Goal: Task Accomplishment & Management: Use online tool/utility

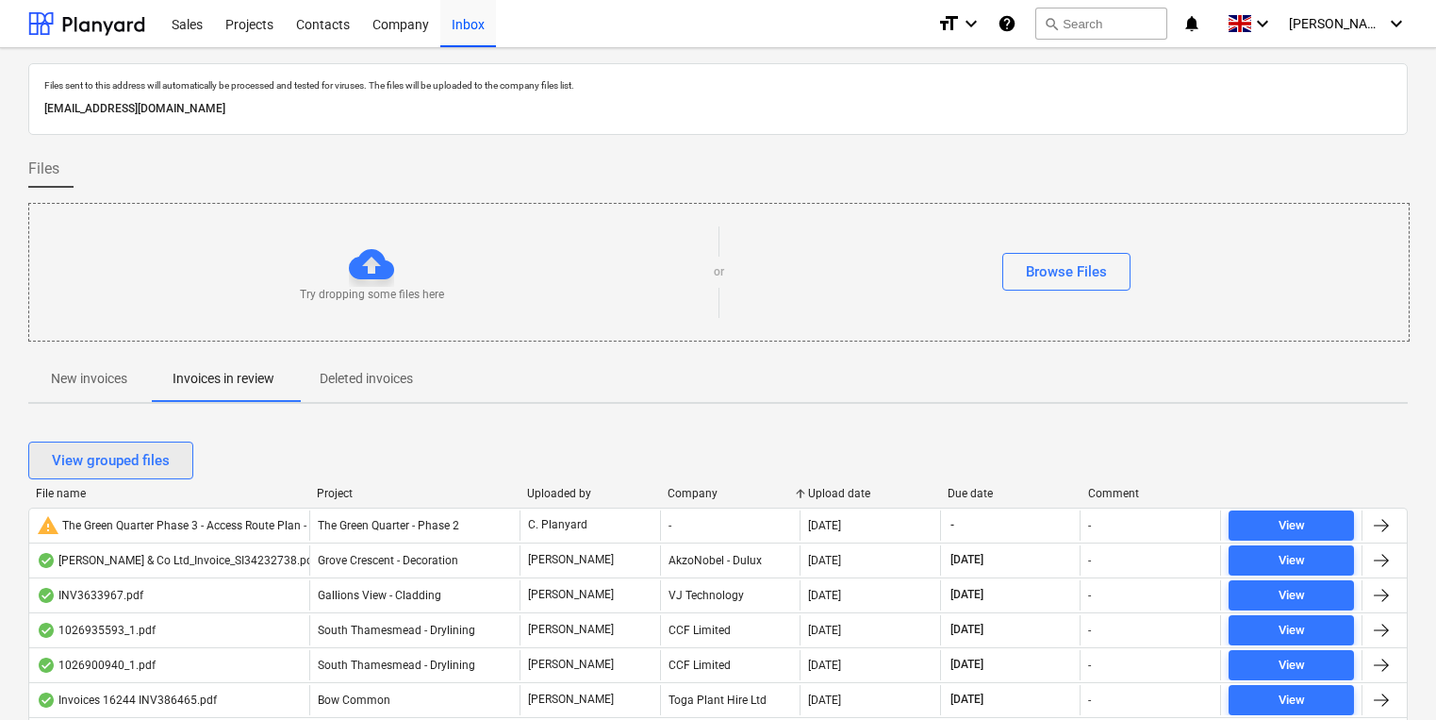
scroll to position [68, 0]
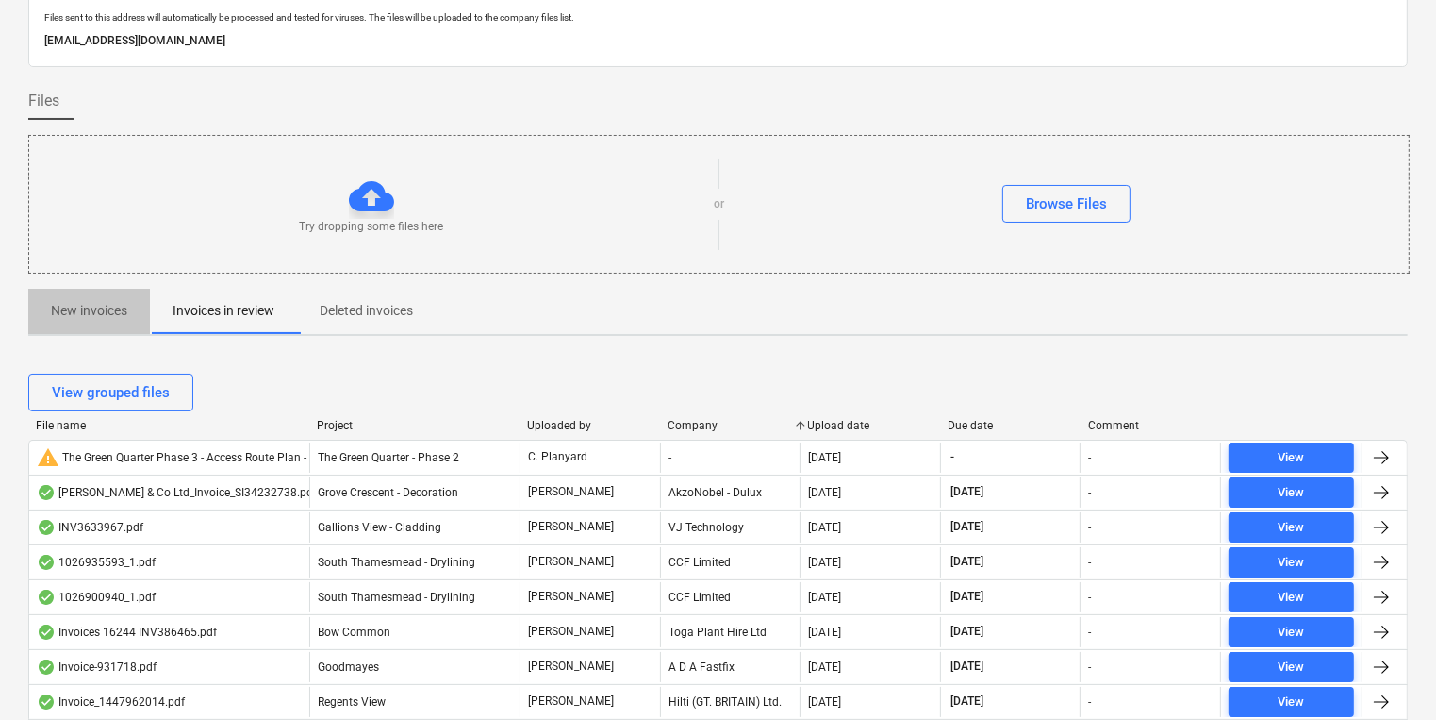
click at [113, 302] on p "New invoices" at bounding box center [89, 311] width 76 height 20
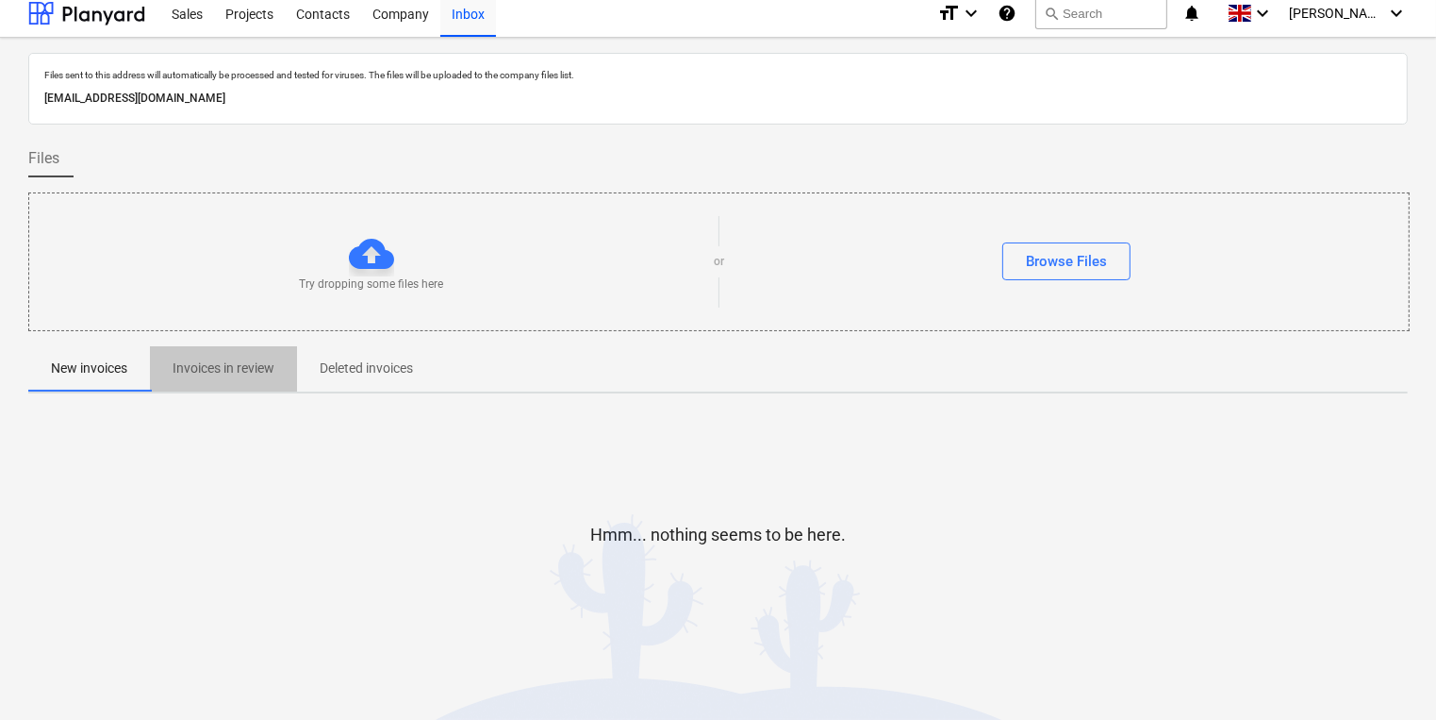
click at [206, 370] on p "Invoices in review" at bounding box center [224, 368] width 102 height 20
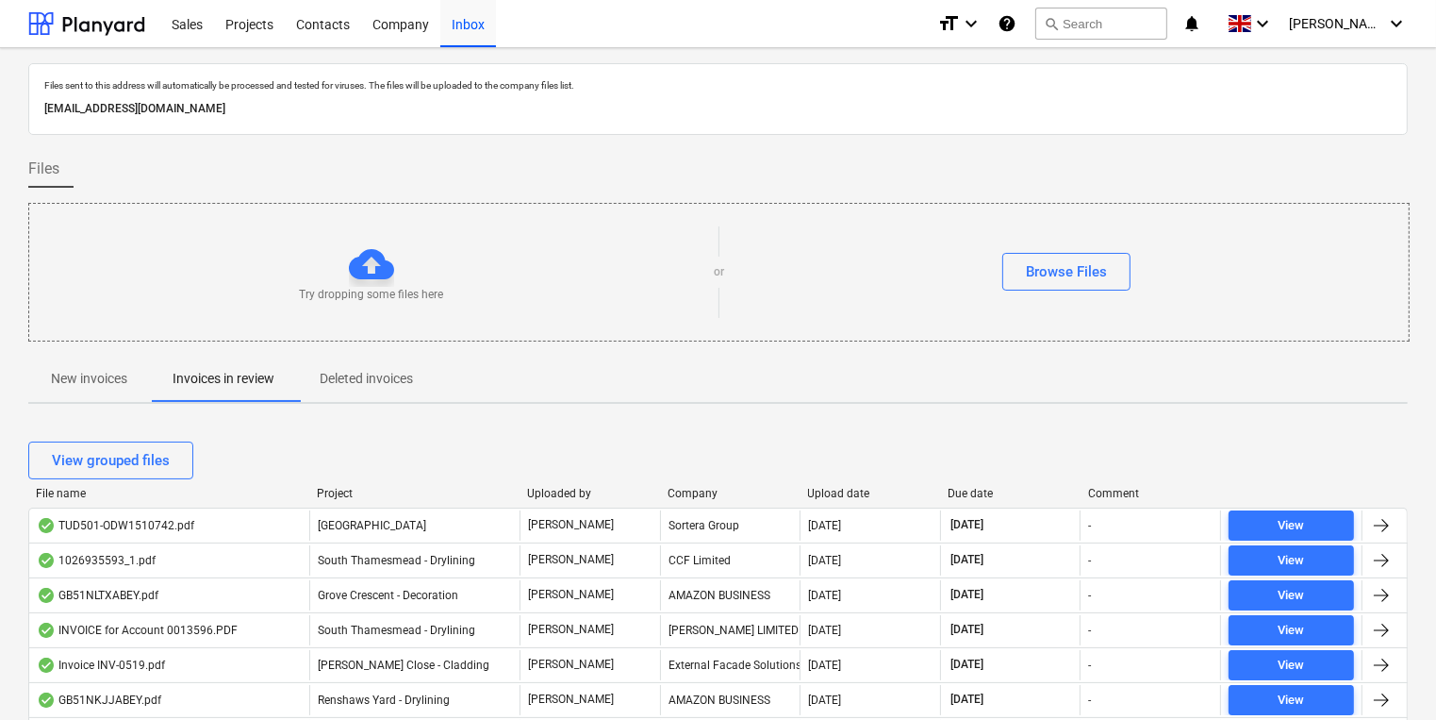
click at [103, 357] on button "New invoices" at bounding box center [89, 378] width 122 height 45
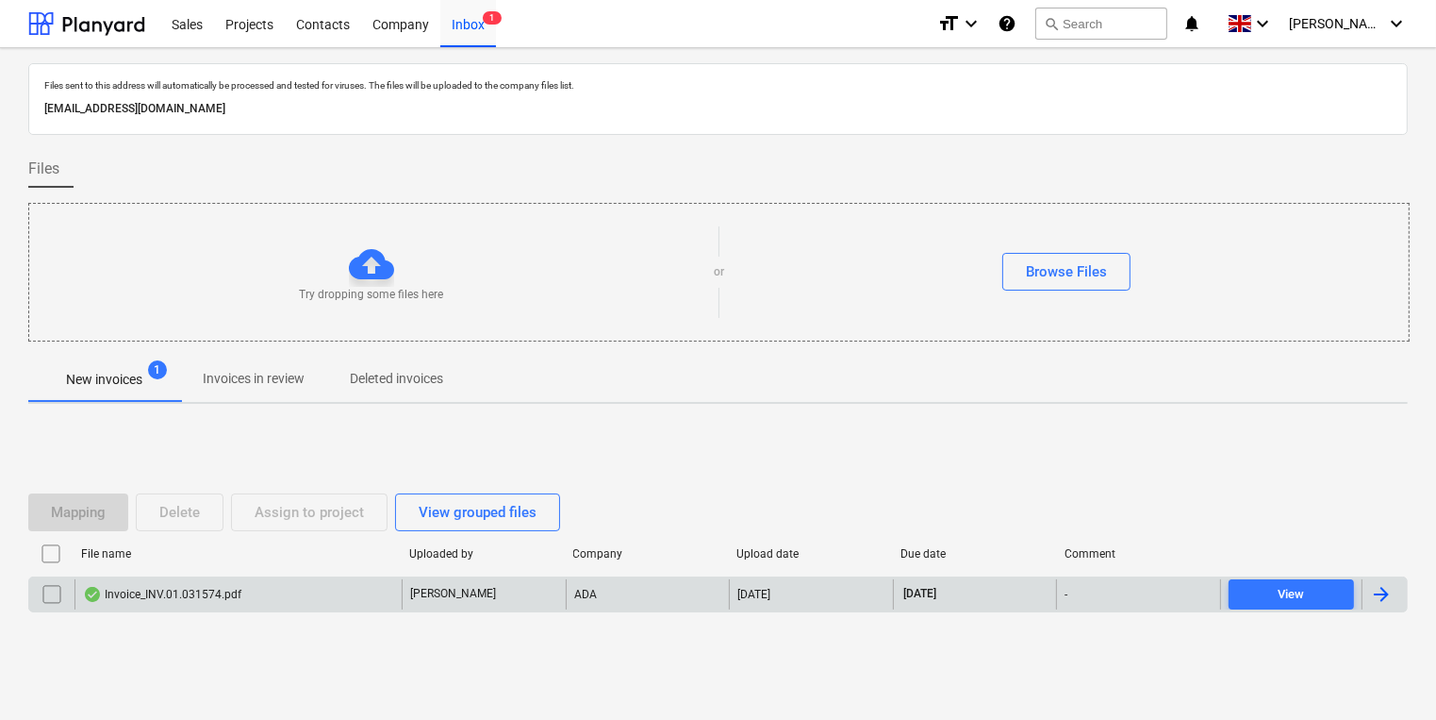
click at [221, 591] on div "Invoice_INV.01.031574.pdf" at bounding box center [162, 594] width 158 height 15
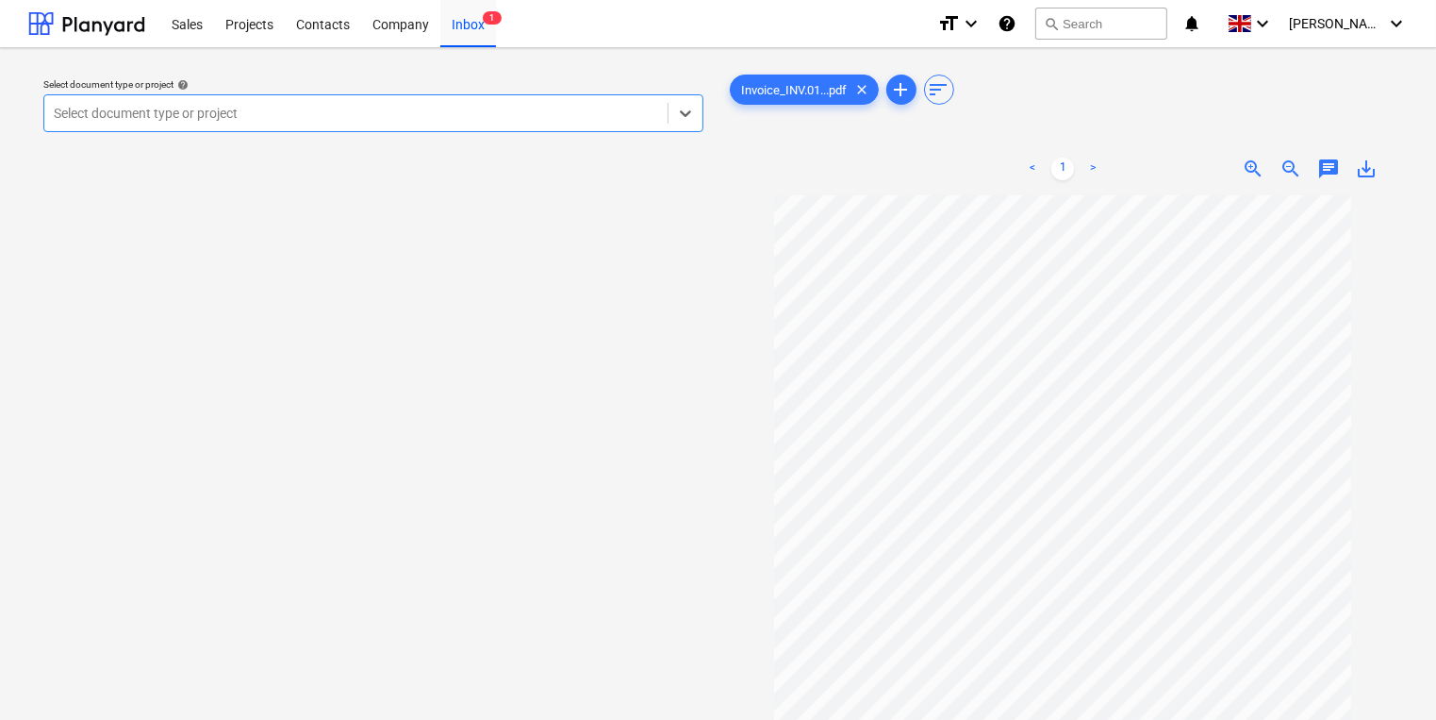
click at [571, 114] on div at bounding box center [356, 113] width 605 height 19
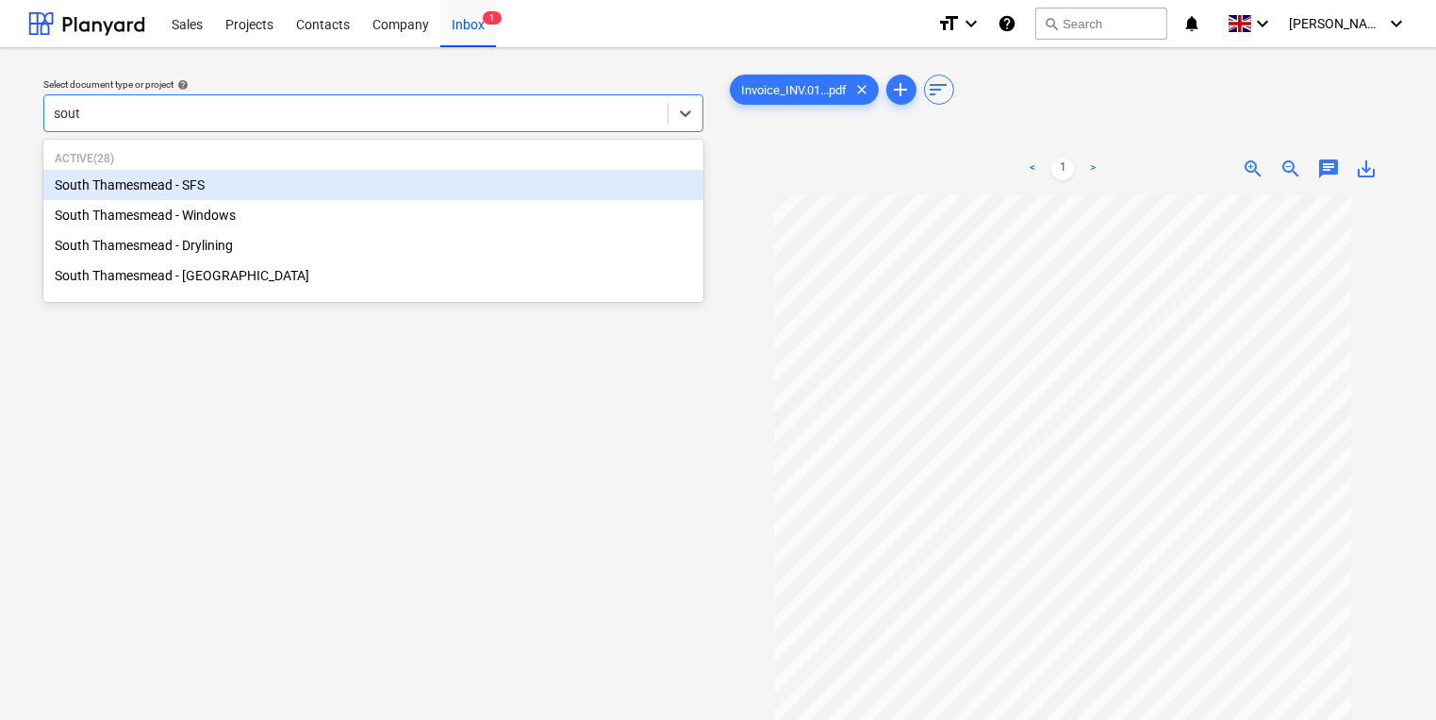
type input "south"
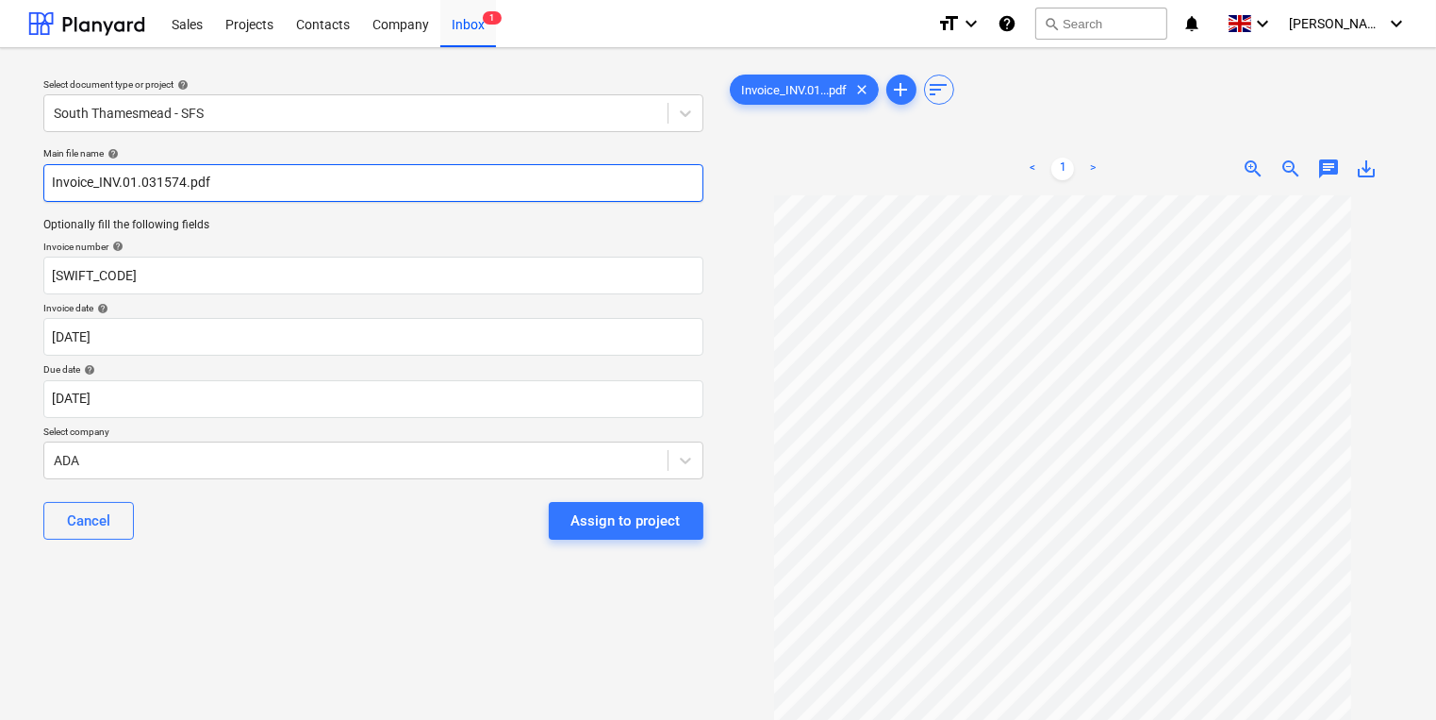
drag, startPoint x: 102, startPoint y: 181, endPoint x: 137, endPoint y: 177, distance: 35.1
click at [137, 177] on input "Invoice_INV.01.031574.pdf" at bounding box center [373, 183] width 660 height 38
drag, startPoint x: 185, startPoint y: 183, endPoint x: 98, endPoint y: 183, distance: 86.8
click at [98, 183] on input "Invoice_INV.01.031574.pdf" at bounding box center [373, 183] width 660 height 38
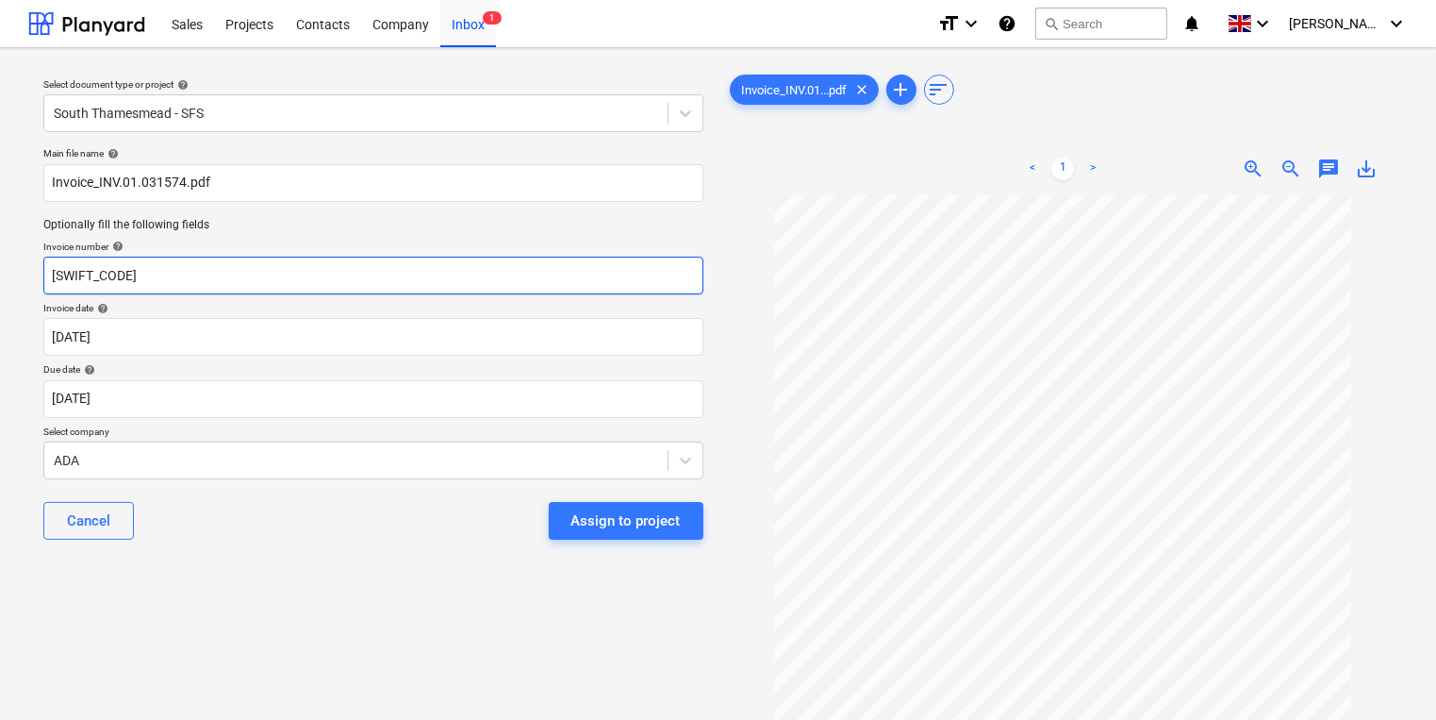
drag, startPoint x: 147, startPoint y: 274, endPoint x: 23, endPoint y: 266, distance: 124.8
click at [23, 266] on div "Select document type or project help South Thamesmead - SFS Main file name help…" at bounding box center [718, 466] width 1436 height 836
paste input "INV.01.031574"
click at [51, 274] on input "INV.01.031574" at bounding box center [373, 276] width 660 height 38
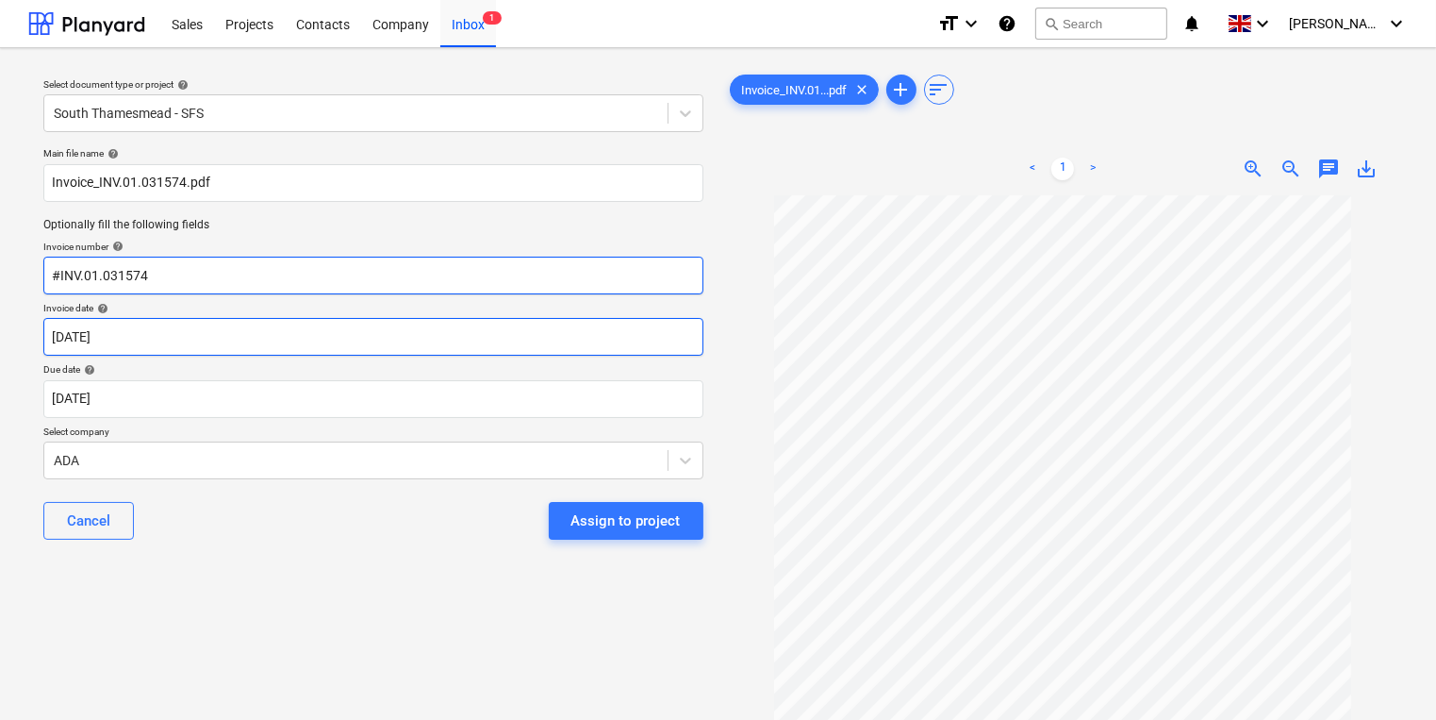
type input "#INV.01.031574"
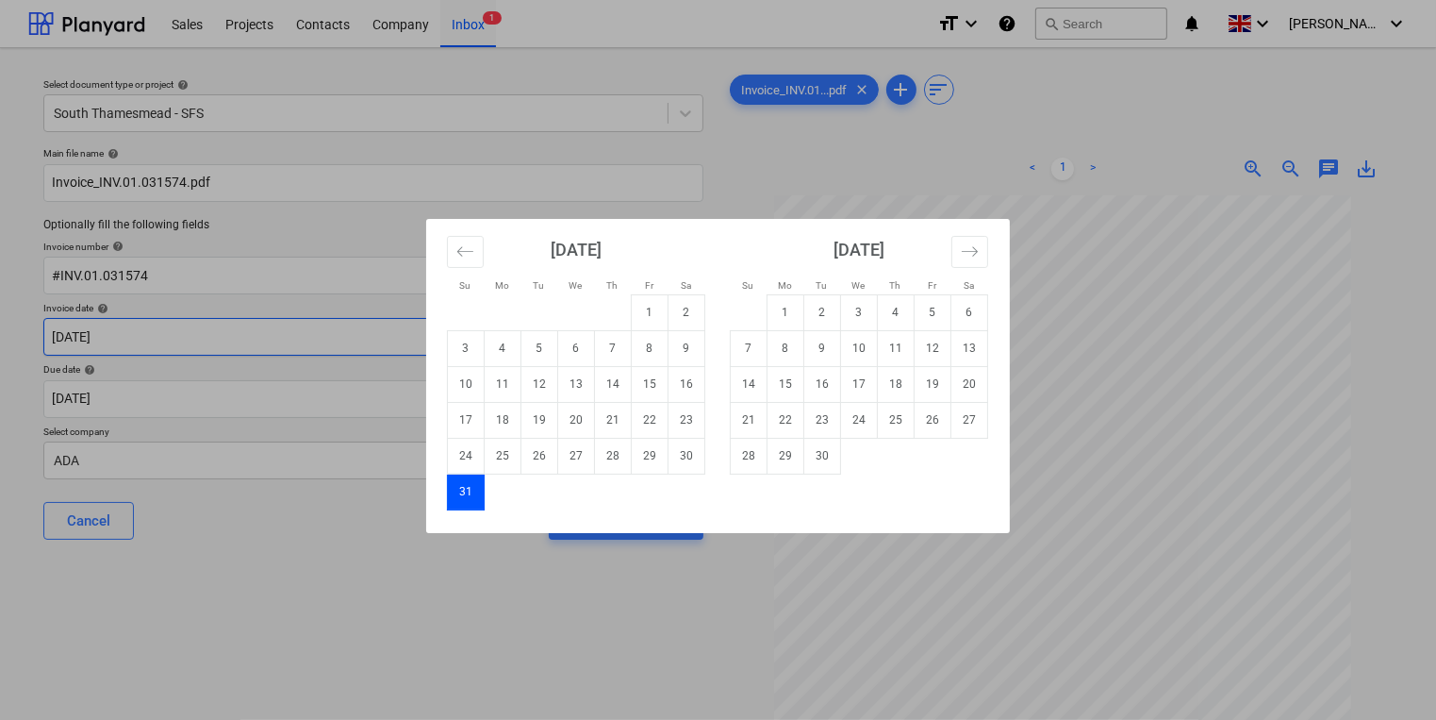
click at [204, 336] on body "Sales Projects Contacts Company Inbox 1 format_size keyboard_arrow_down help se…" at bounding box center [718, 360] width 1436 height 720
click at [460, 252] on icon "Move backward to switch to the previous month." at bounding box center [465, 251] width 18 height 18
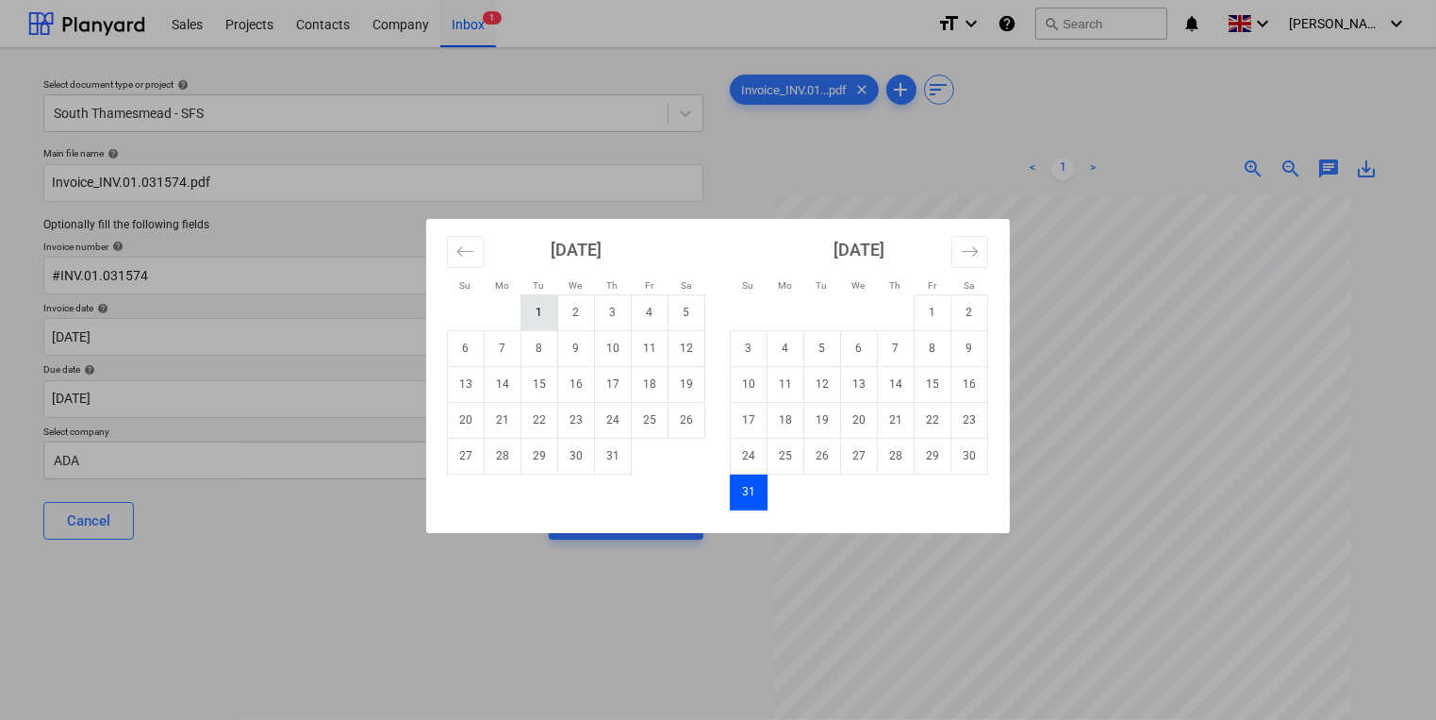
click at [547, 308] on td "1" at bounding box center [540, 312] width 37 height 36
type input "[DATE]"
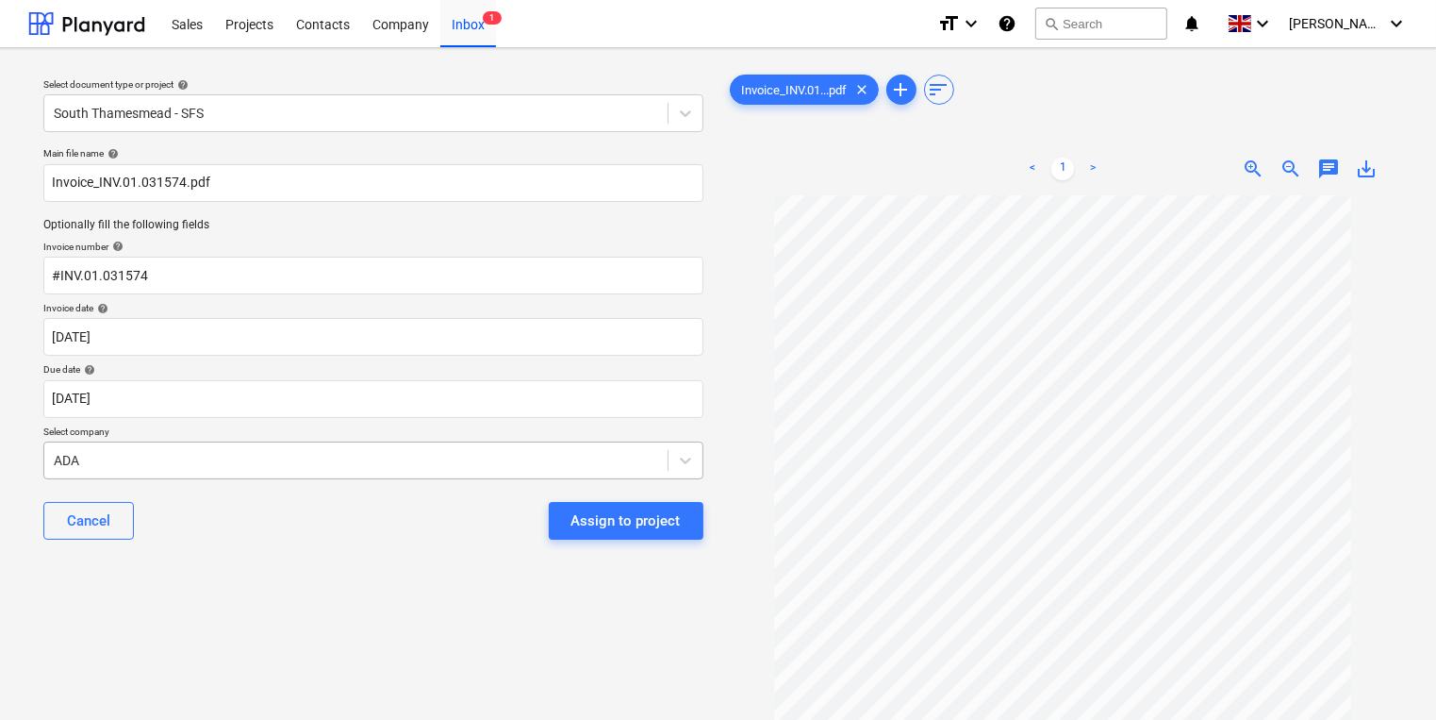
click at [376, 452] on body "Sales Projects Contacts Company Inbox 1 format_size keyboard_arrow_down help se…" at bounding box center [718, 360] width 1436 height 720
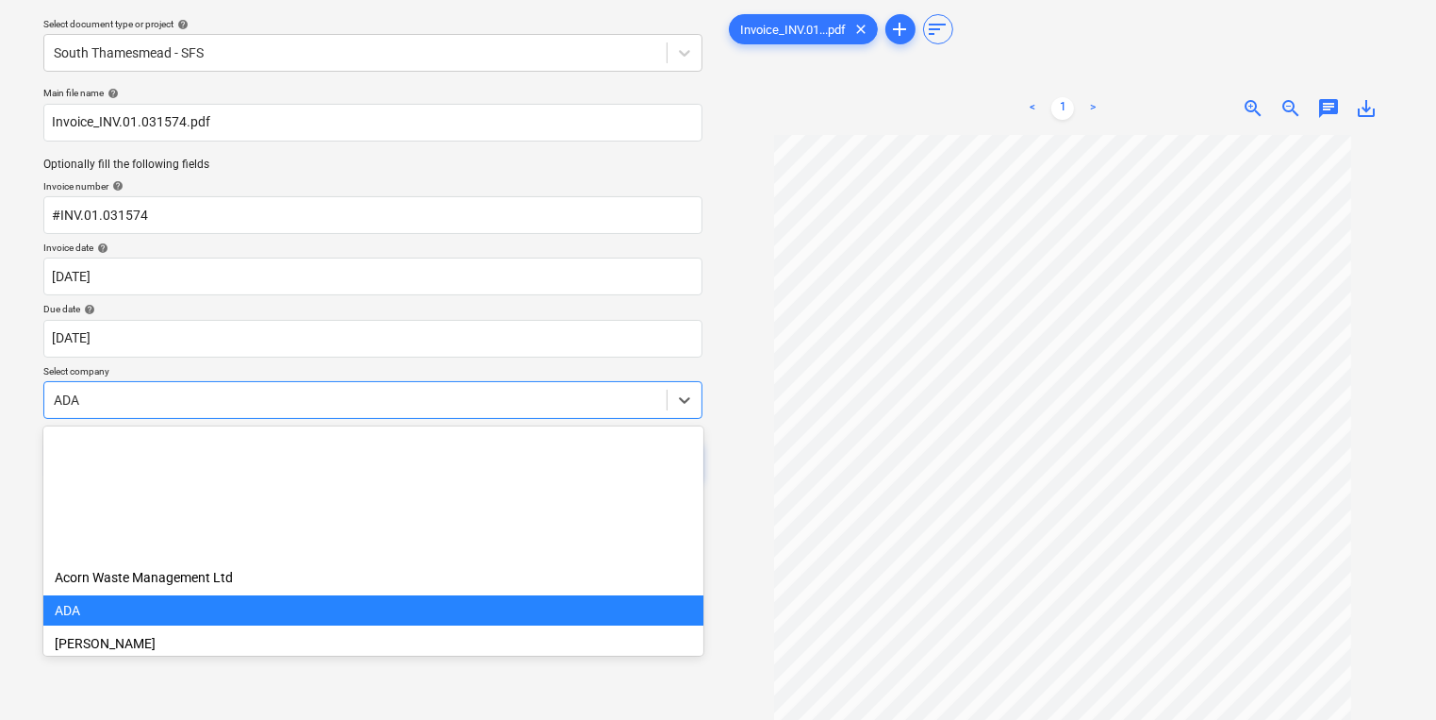
scroll to position [165, 0]
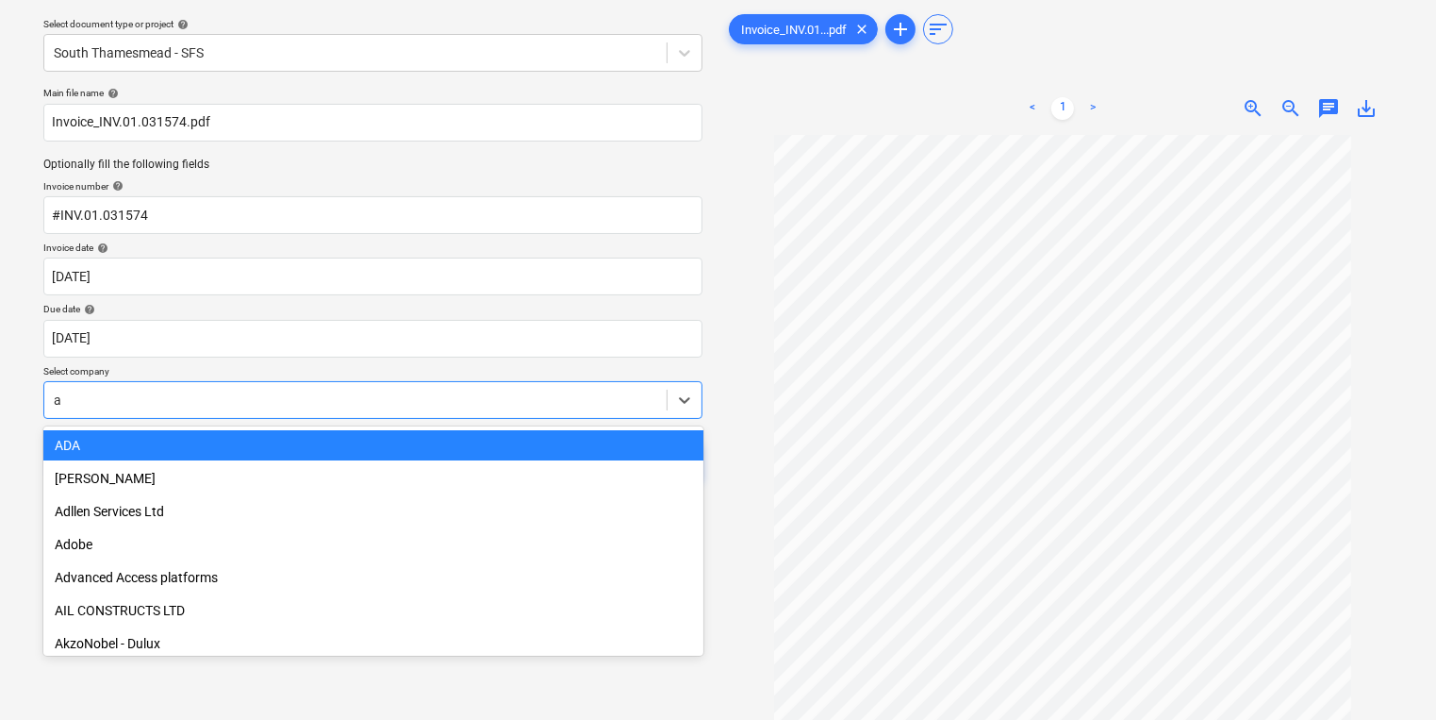
type input "a d"
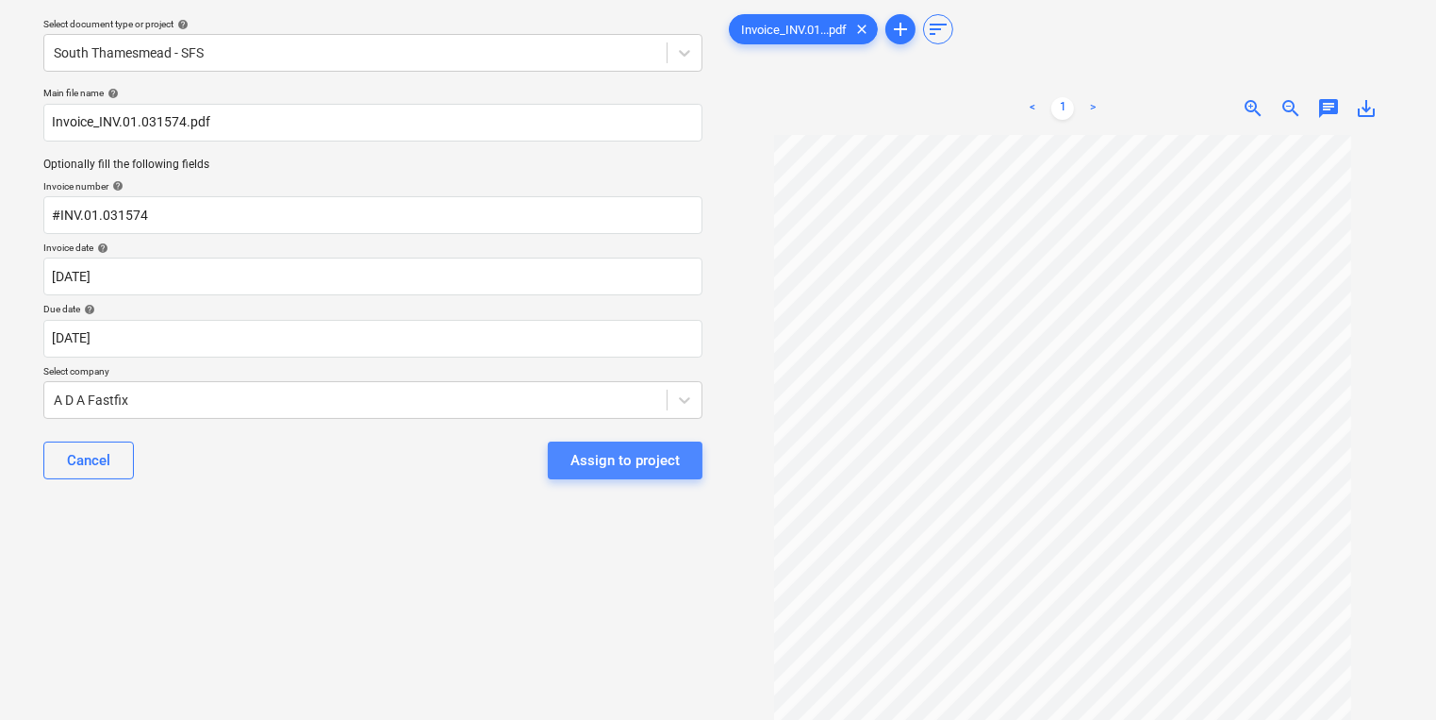
click at [625, 461] on div "Assign to project" at bounding box center [625, 460] width 109 height 25
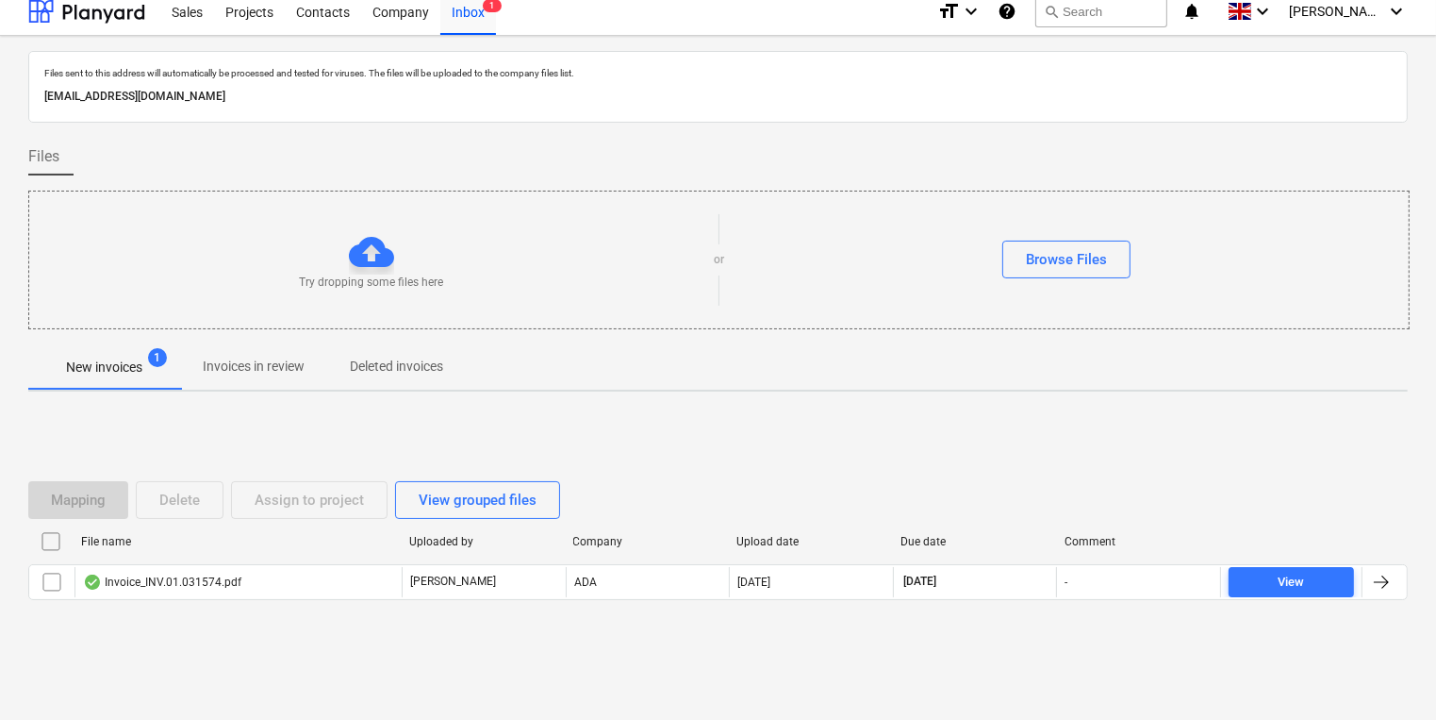
scroll to position [10, 0]
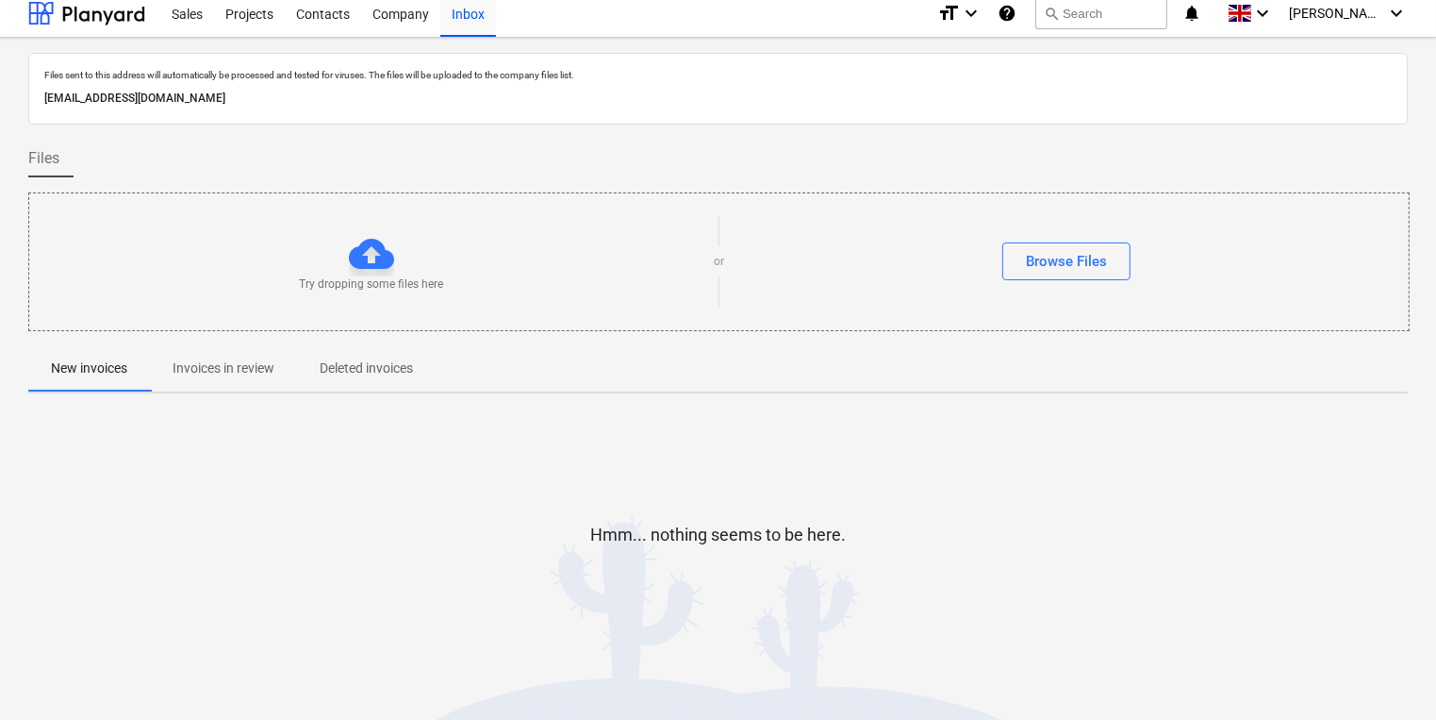
click at [272, 355] on span "Invoices in review" at bounding box center [223, 368] width 147 height 31
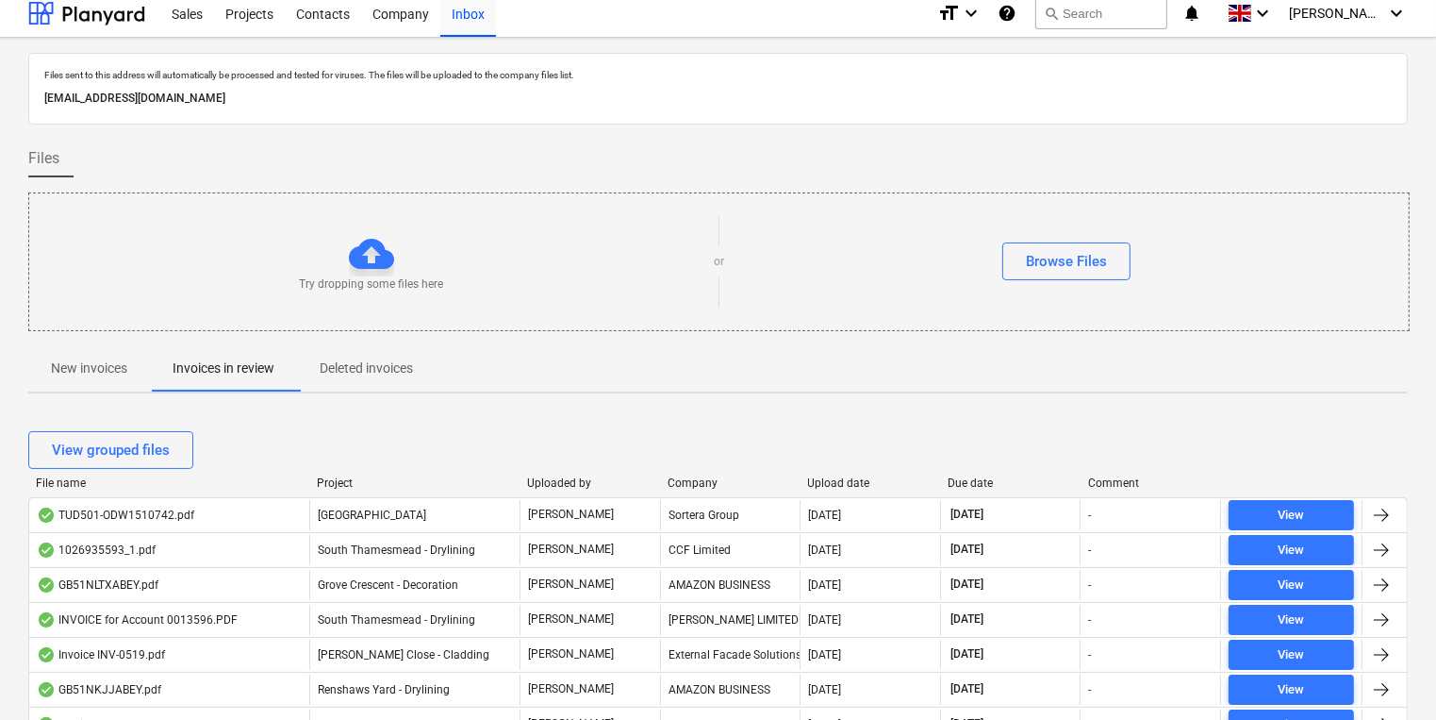
click at [721, 469] on div "View grouped files" at bounding box center [718, 449] width 1380 height 53
click at [696, 470] on div "View grouped files" at bounding box center [718, 449] width 1380 height 53
click at [698, 482] on div "Company" at bounding box center [730, 482] width 125 height 13
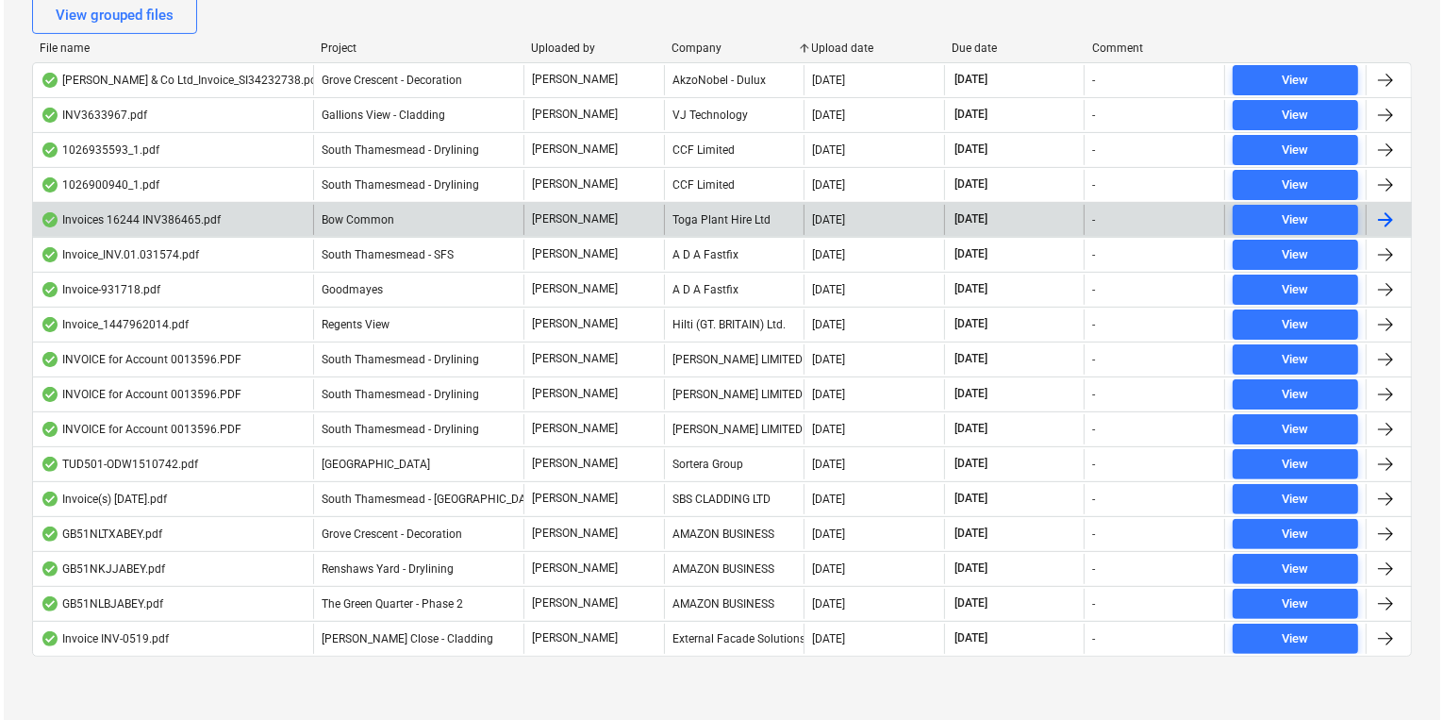
scroll to position [68, 0]
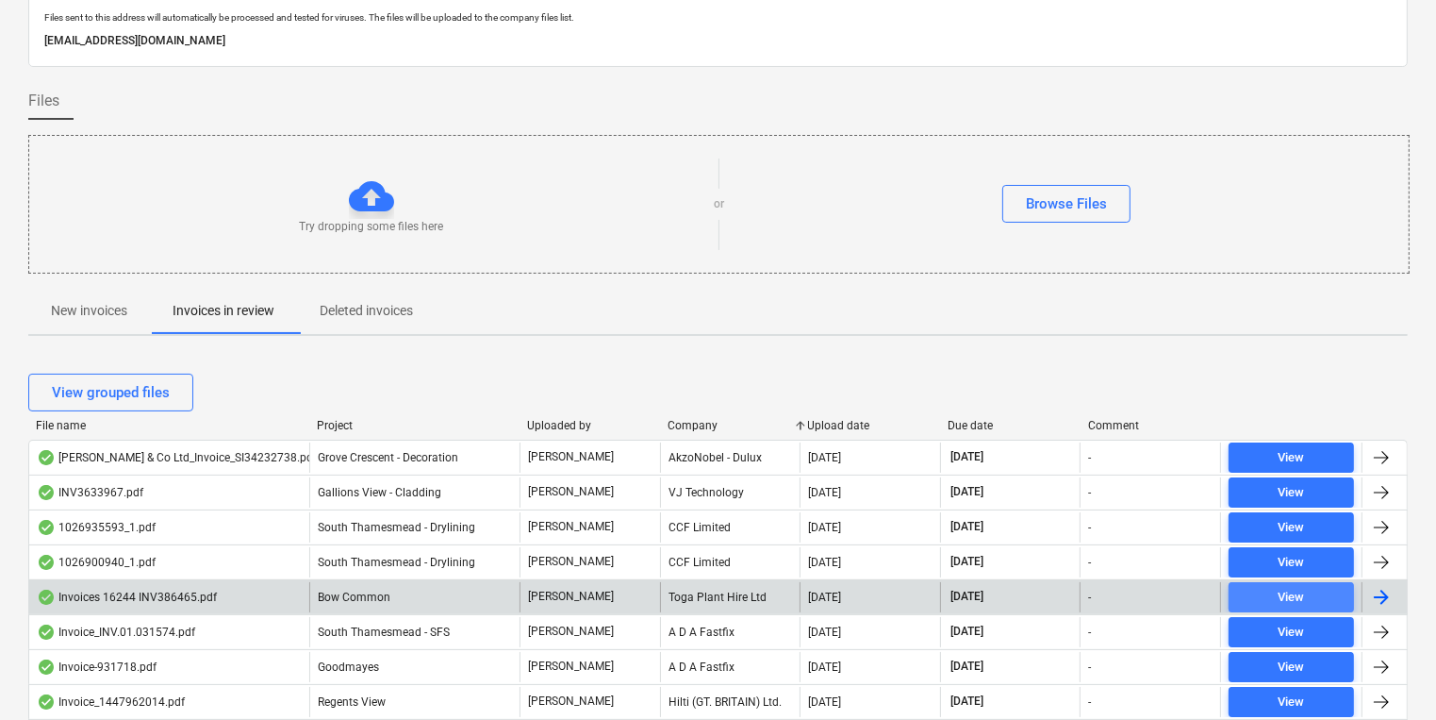
click at [1256, 587] on span "View" at bounding box center [1291, 598] width 110 height 22
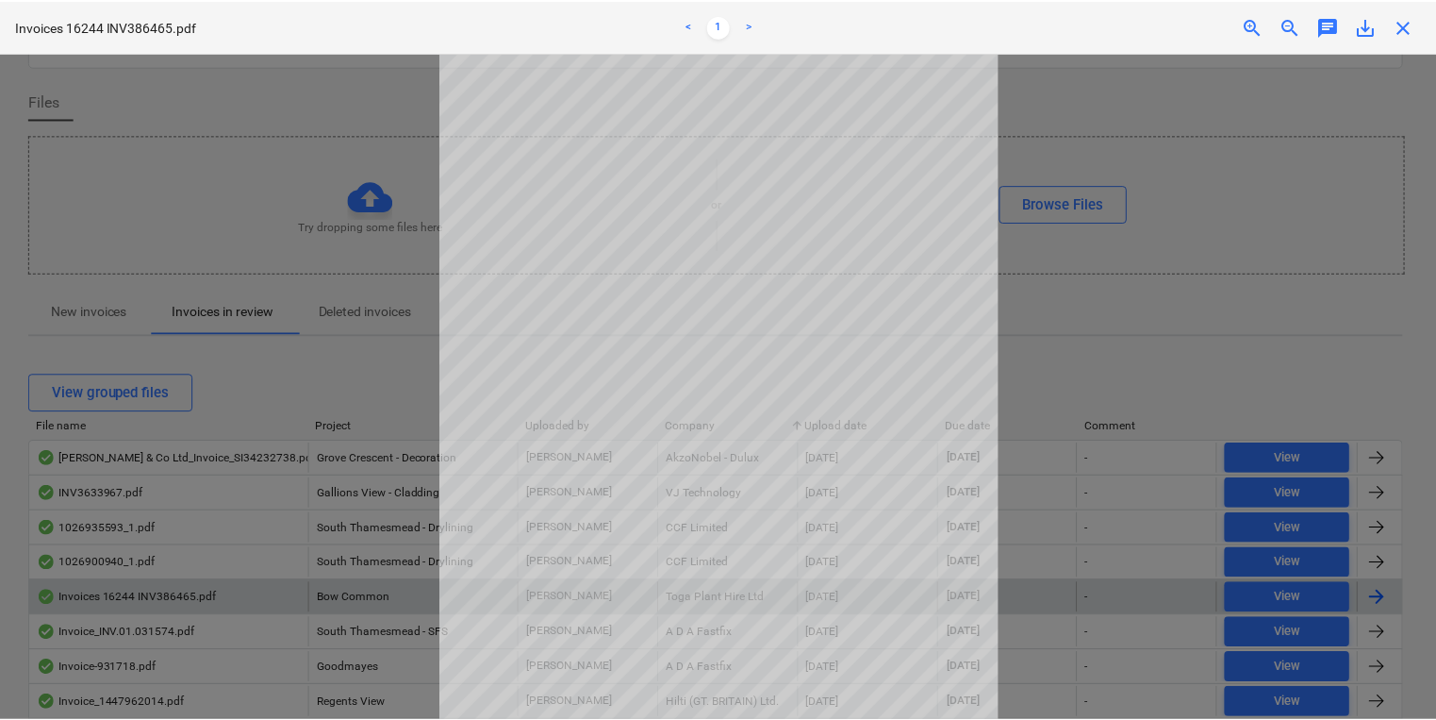
scroll to position [131, 0]
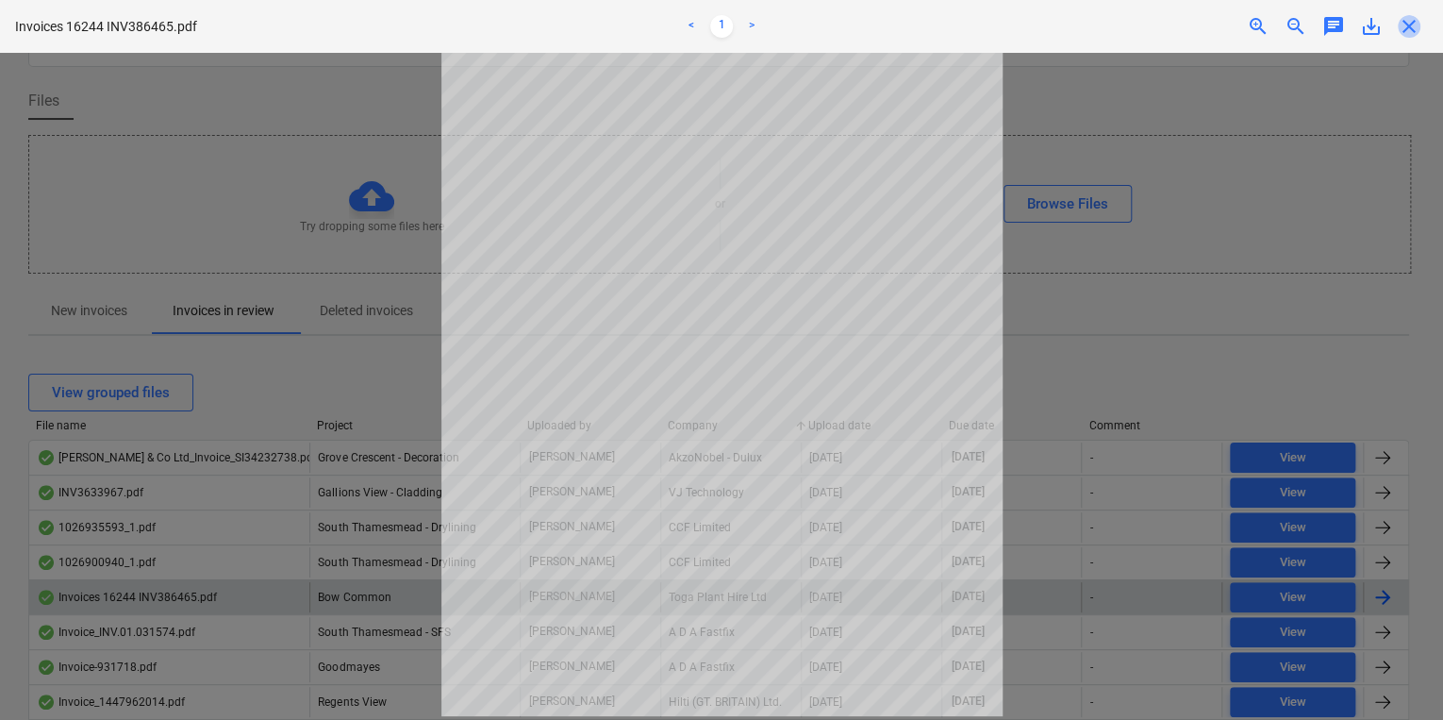
drag, startPoint x: 1411, startPoint y: 19, endPoint x: 1241, endPoint y: 17, distance: 169.8
click at [1411, 19] on span "close" at bounding box center [1409, 26] width 23 height 23
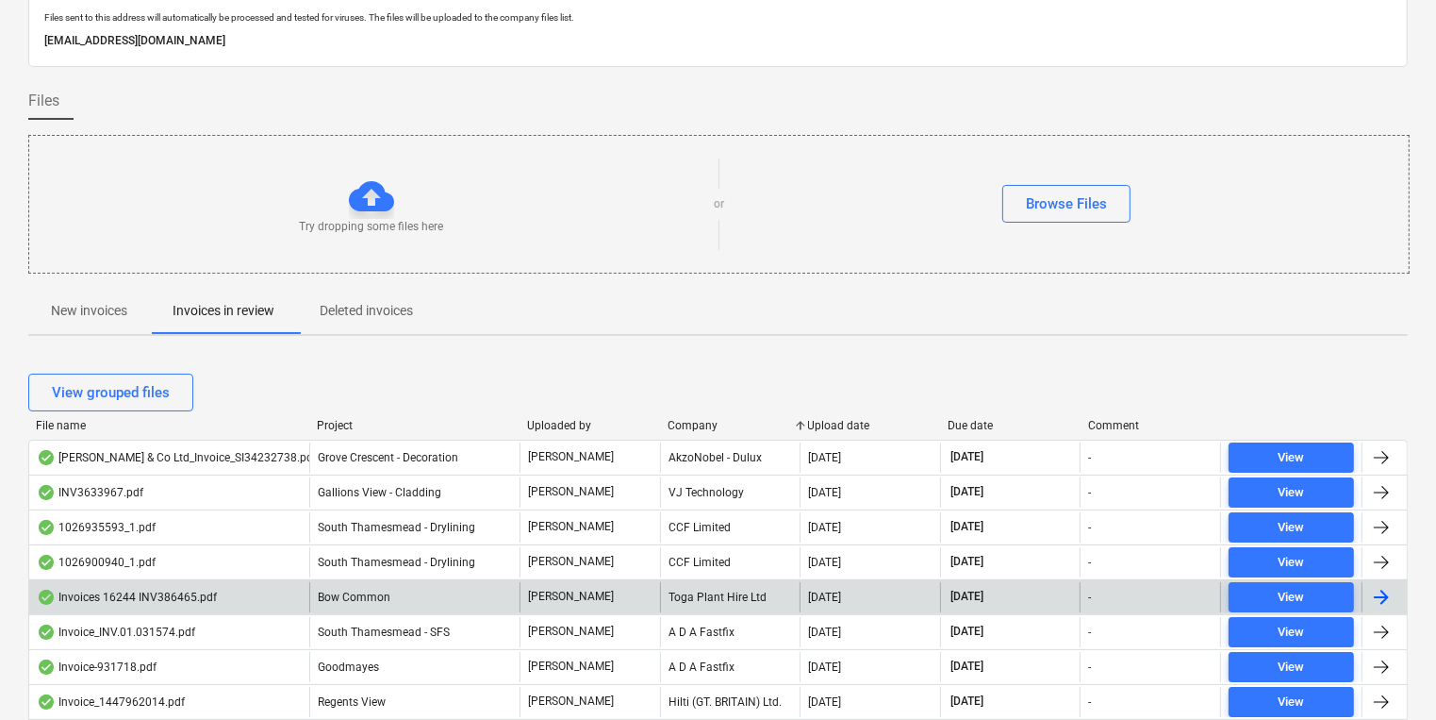
click at [75, 308] on p "New invoices" at bounding box center [89, 311] width 76 height 20
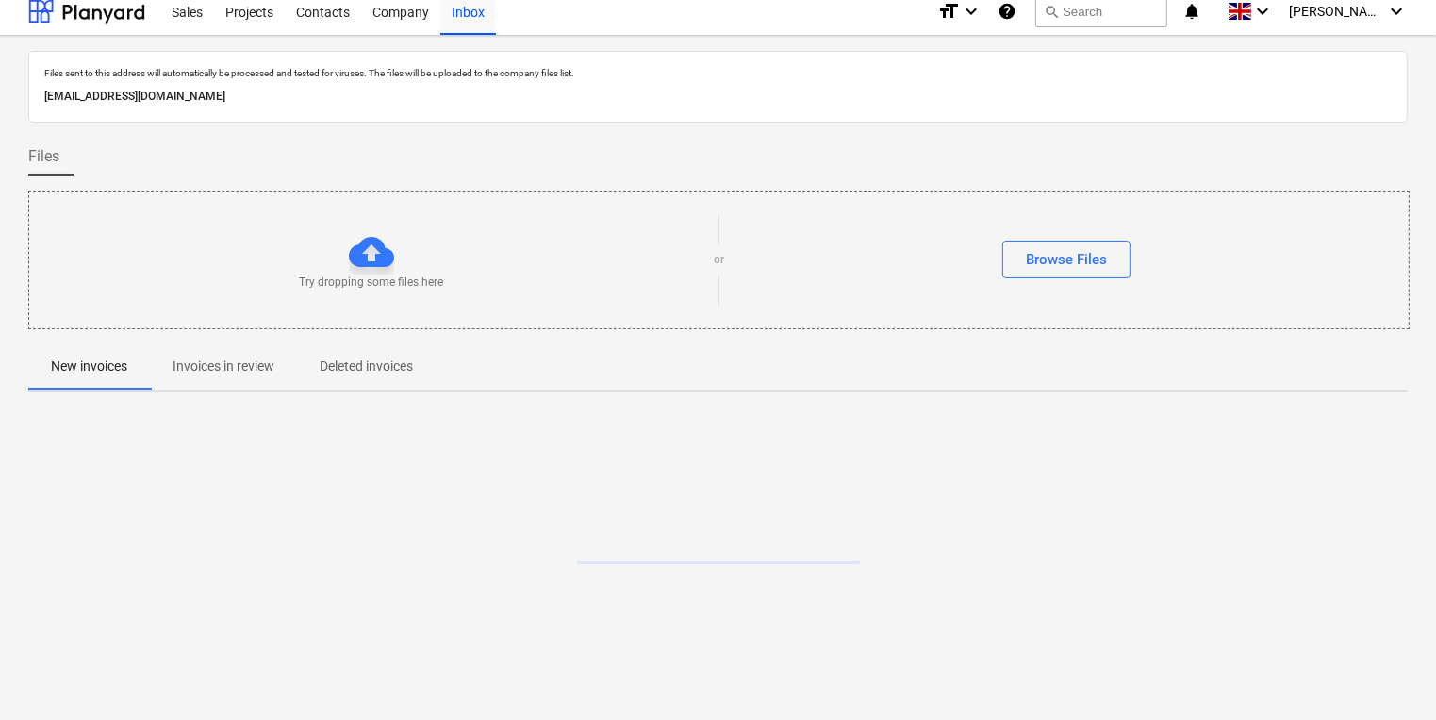
scroll to position [10, 0]
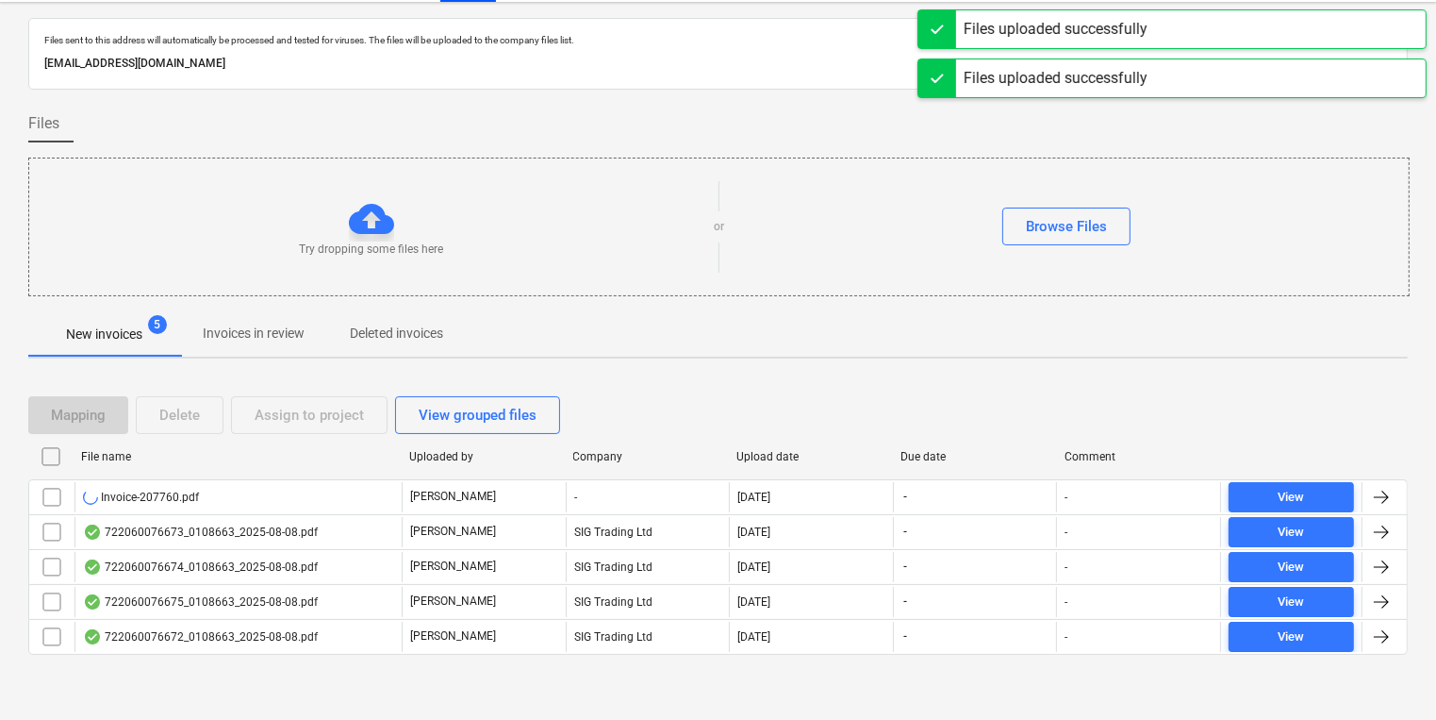
scroll to position [68, 0]
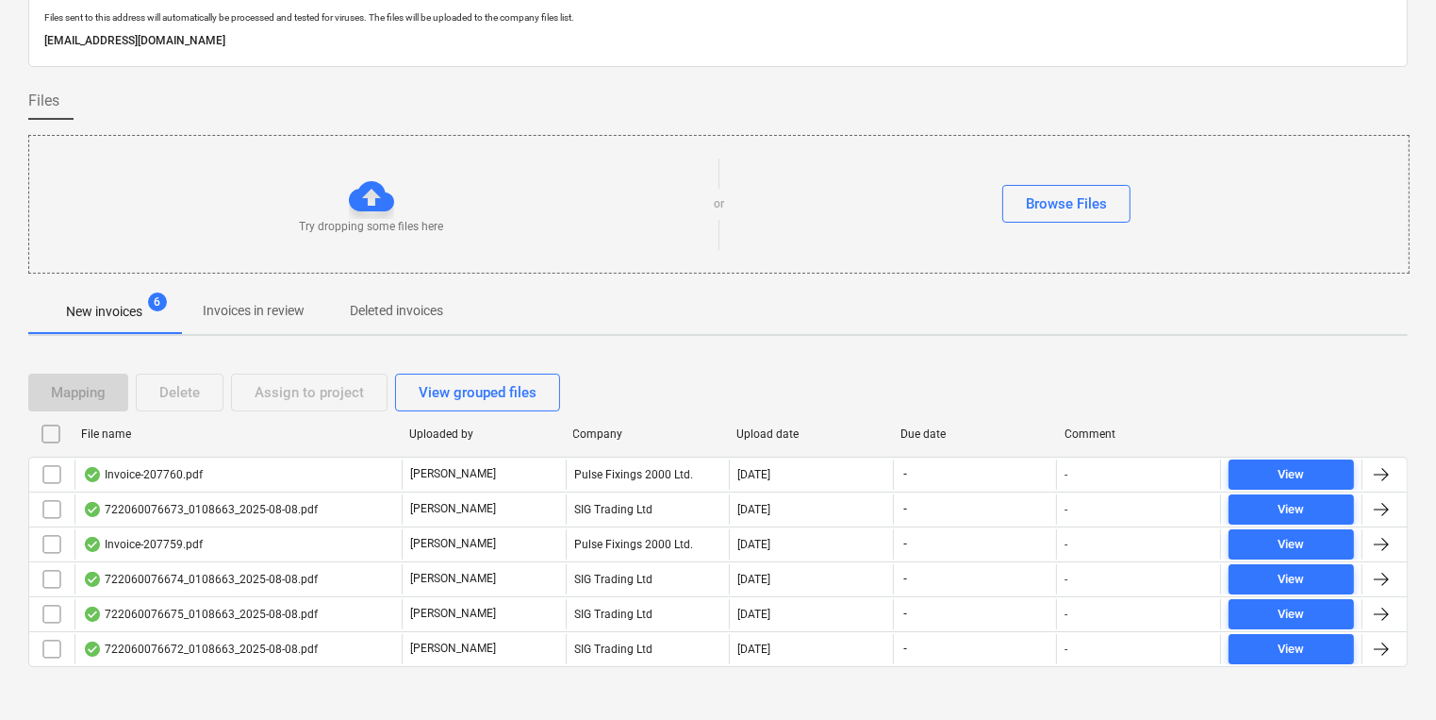
click at [230, 308] on p "Invoices in review" at bounding box center [254, 311] width 102 height 20
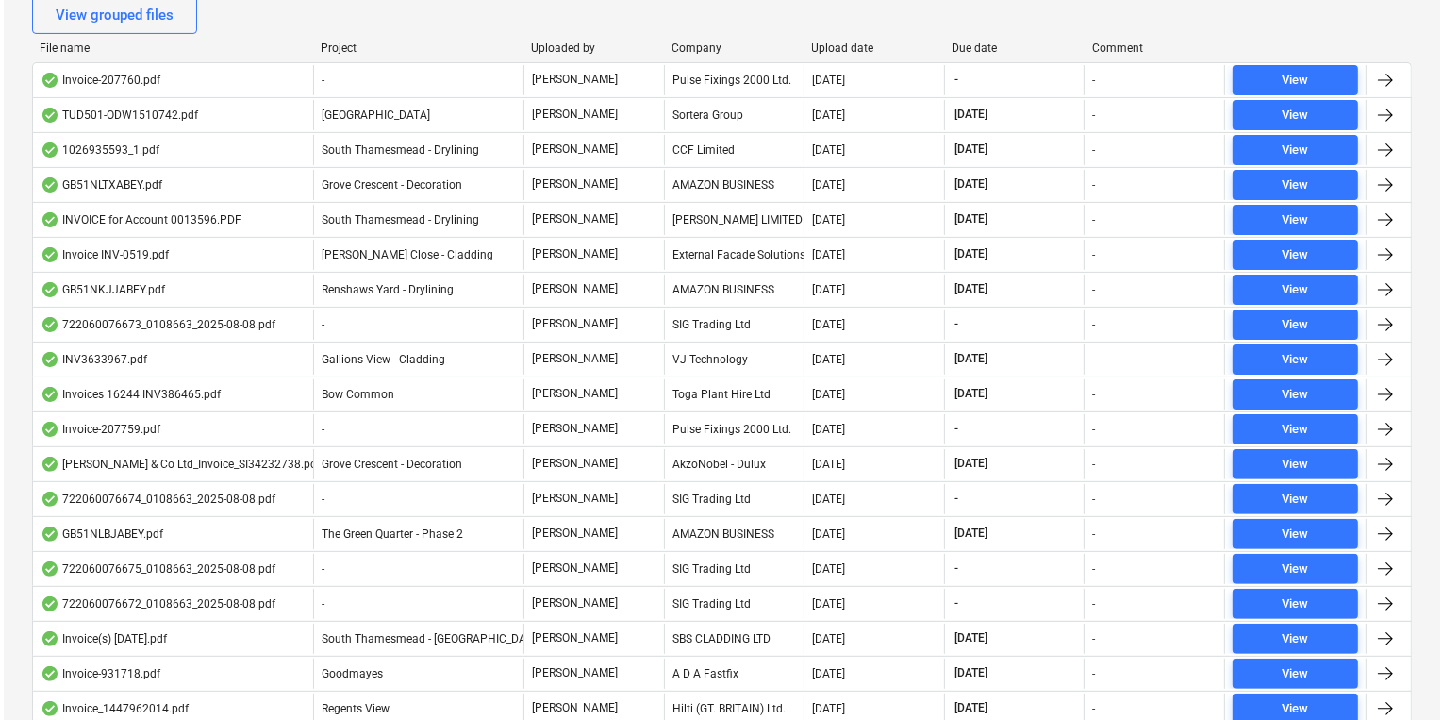
scroll to position [619, 0]
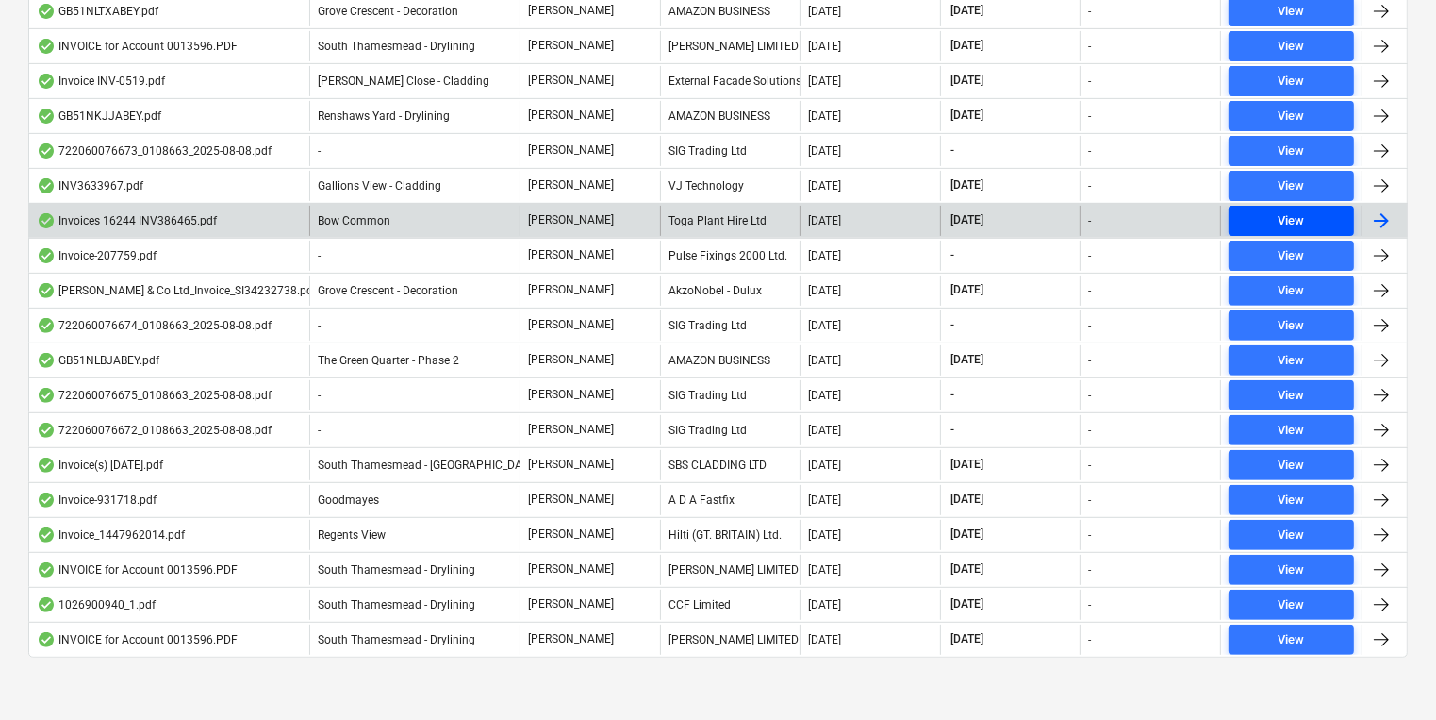
click at [1264, 215] on span "View" at bounding box center [1291, 221] width 110 height 22
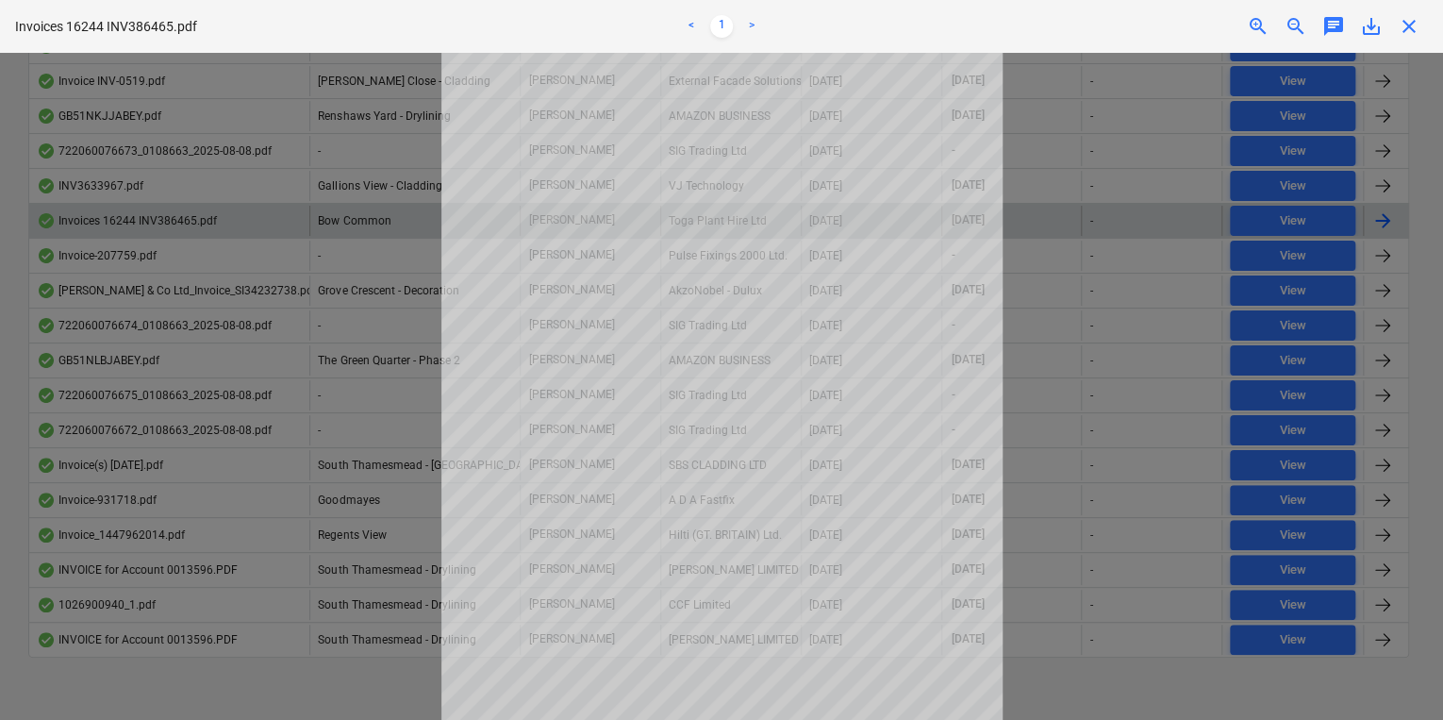
click at [1411, 29] on span "close" at bounding box center [1409, 26] width 23 height 23
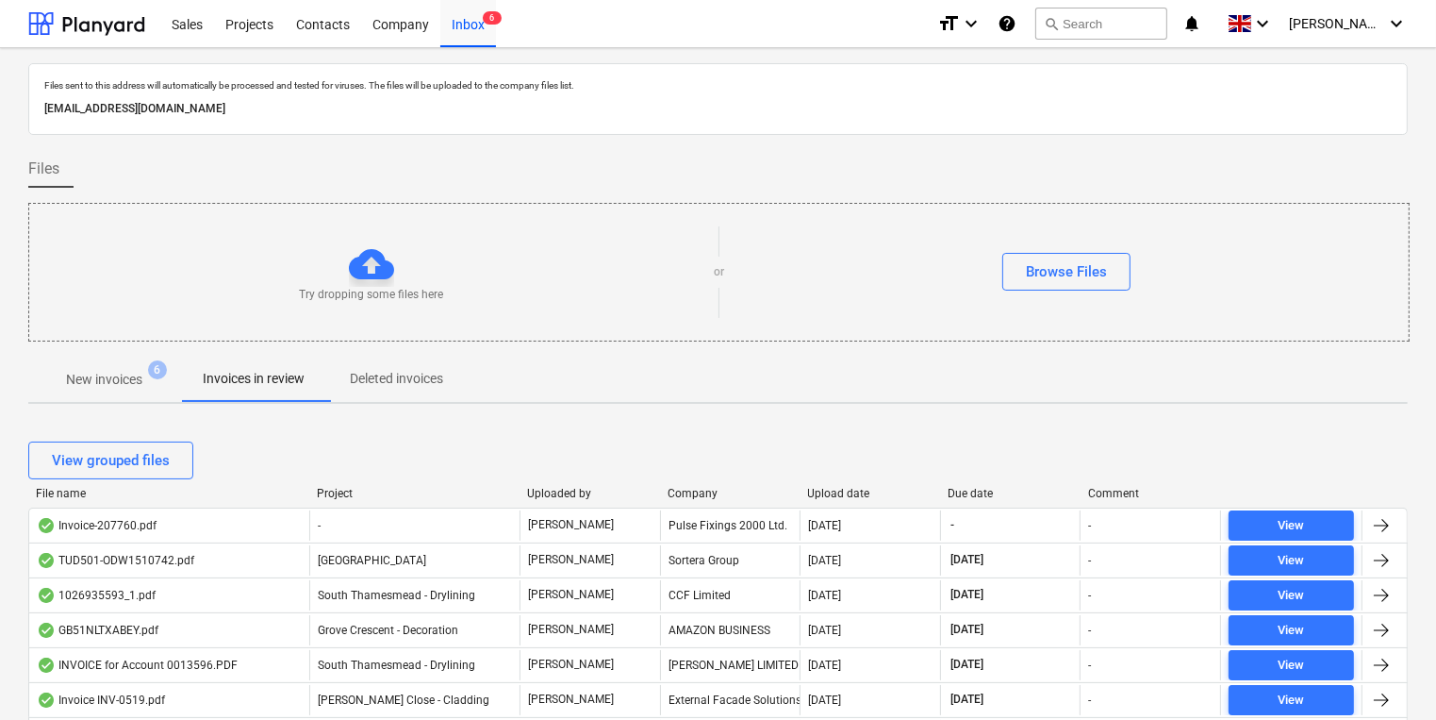
click at [102, 384] on p "New invoices" at bounding box center [104, 380] width 76 height 20
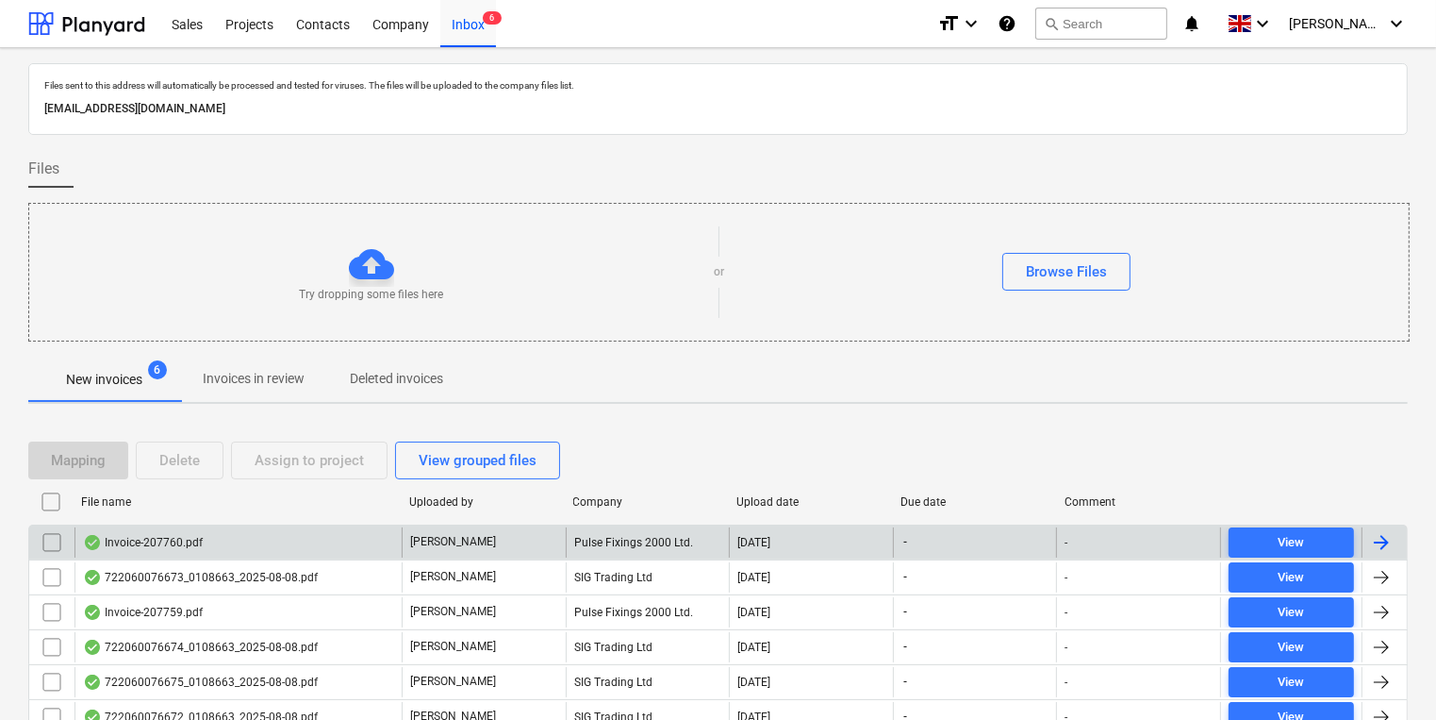
click at [163, 538] on div "Invoice-207760.pdf" at bounding box center [143, 542] width 120 height 15
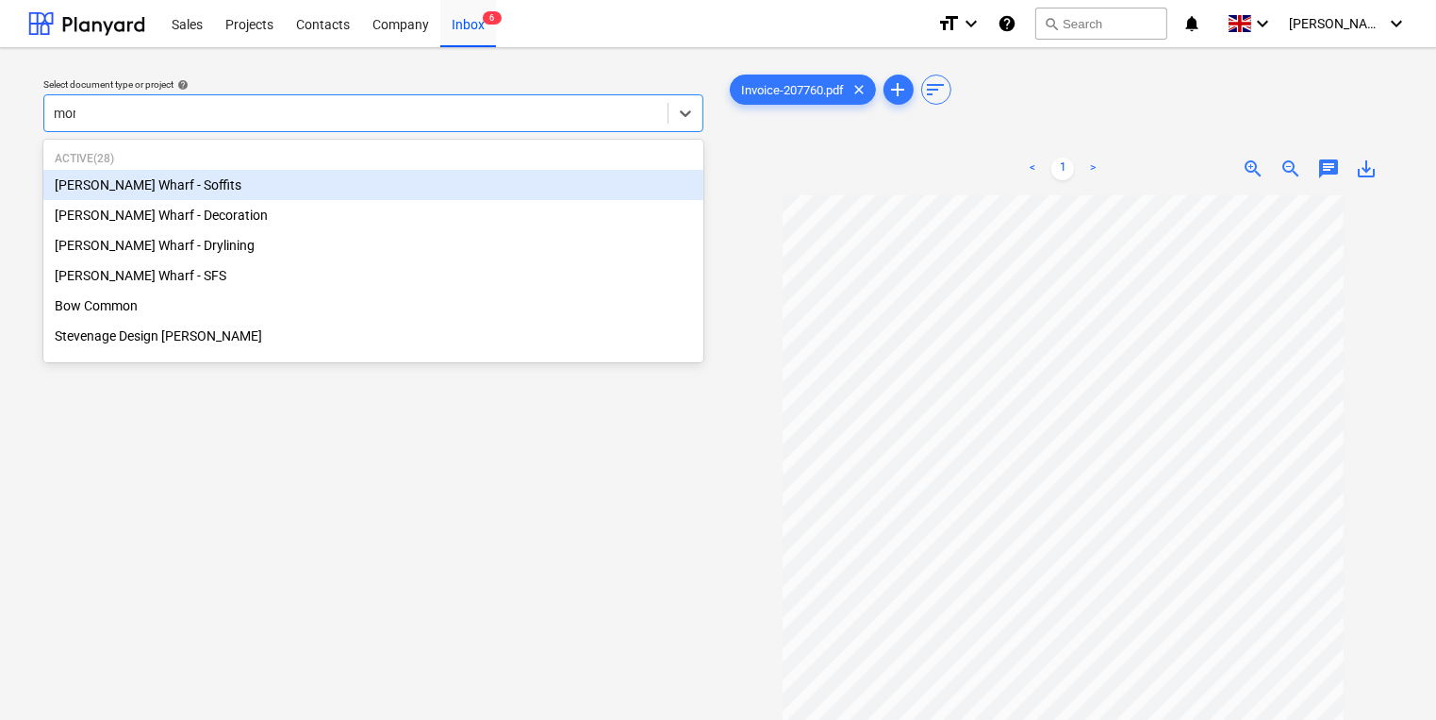
type input "mont"
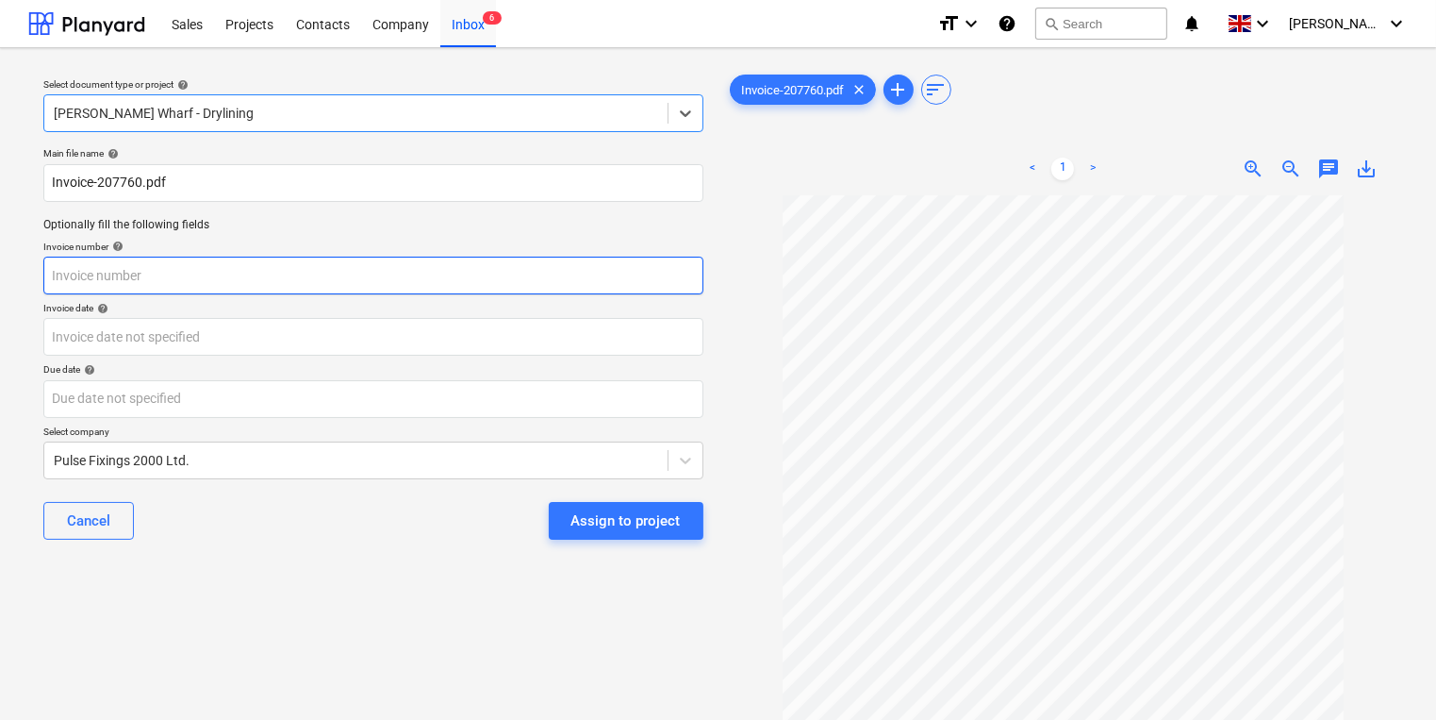
click at [295, 275] on input "text" at bounding box center [373, 276] width 660 height 38
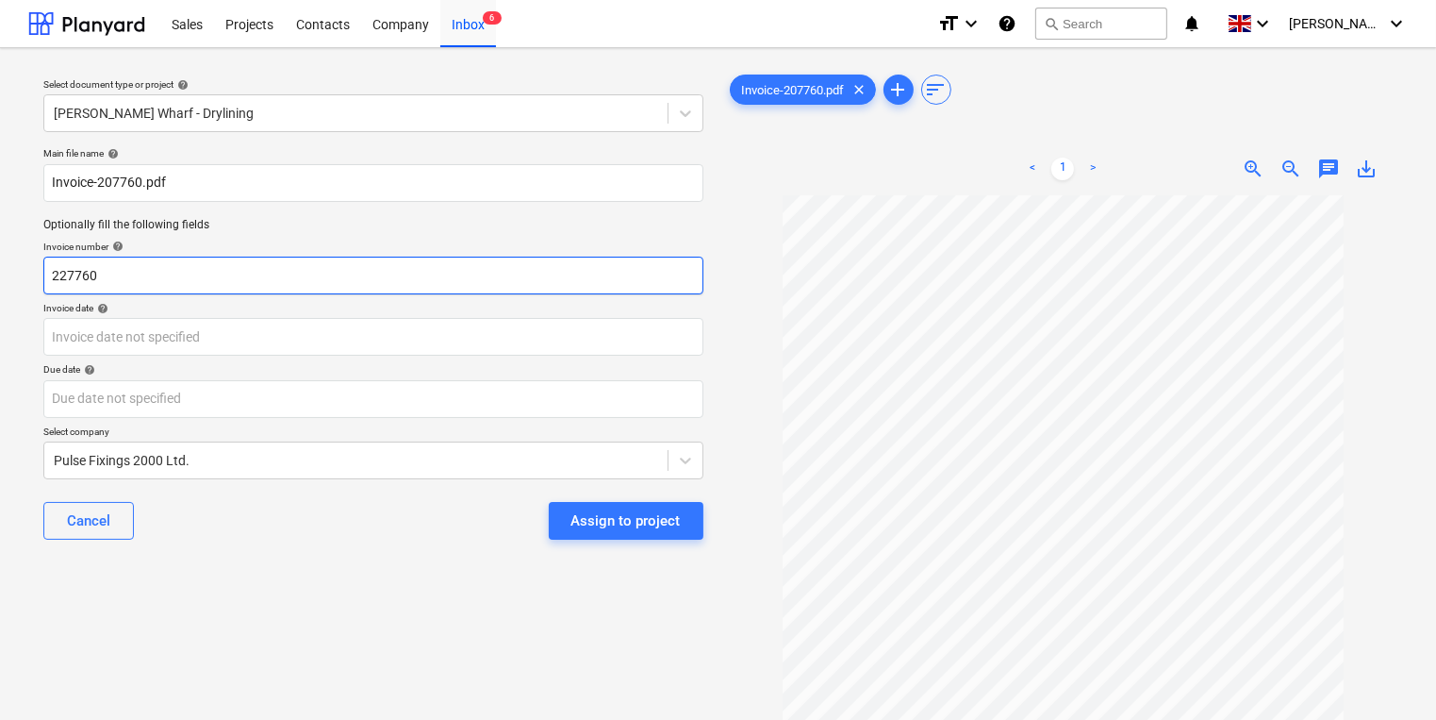
type input "227760"
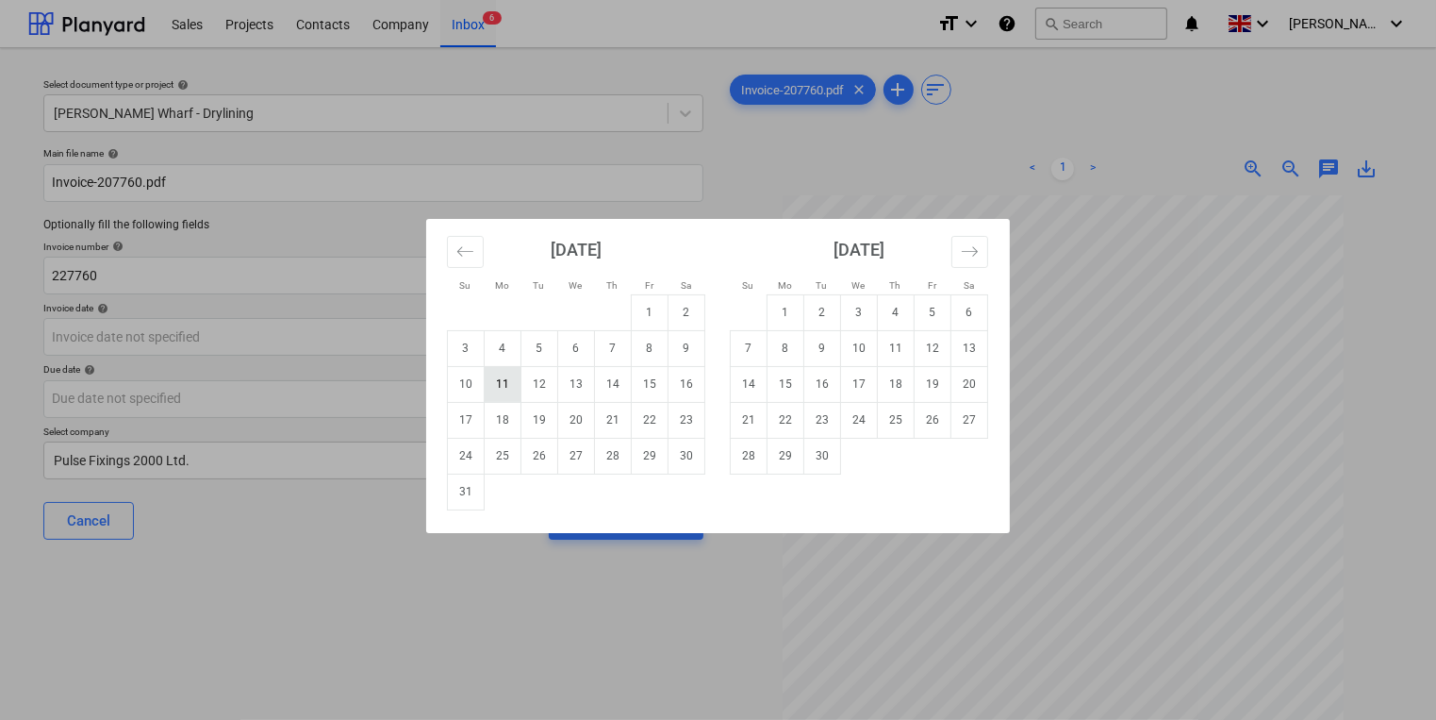
click at [500, 377] on td "11" at bounding box center [503, 384] width 37 height 36
type input "[DATE]"
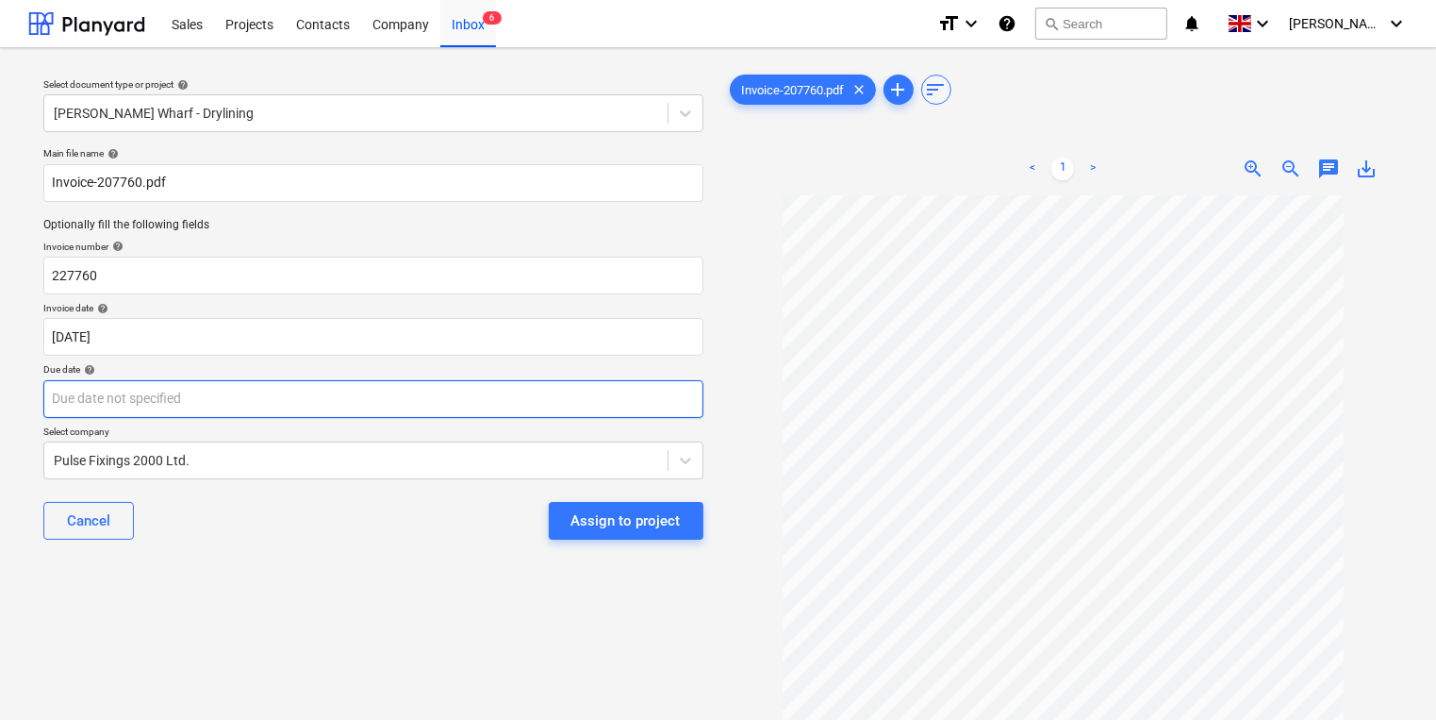
click at [476, 400] on body "Sales Projects Contacts Company Inbox 6 format_size keyboard_arrow_down help se…" at bounding box center [718, 360] width 1436 height 720
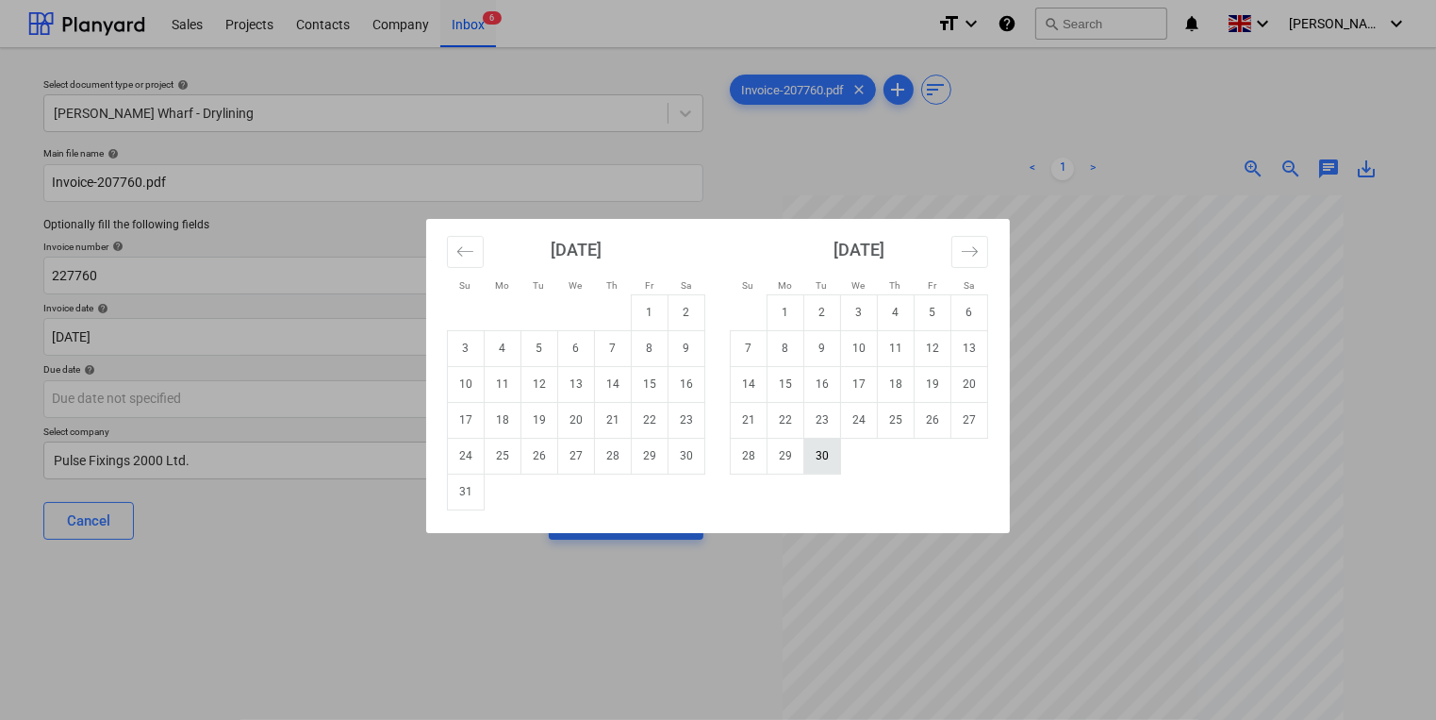
click at [828, 459] on td "30" at bounding box center [822, 456] width 37 height 36
type input "[DATE]"
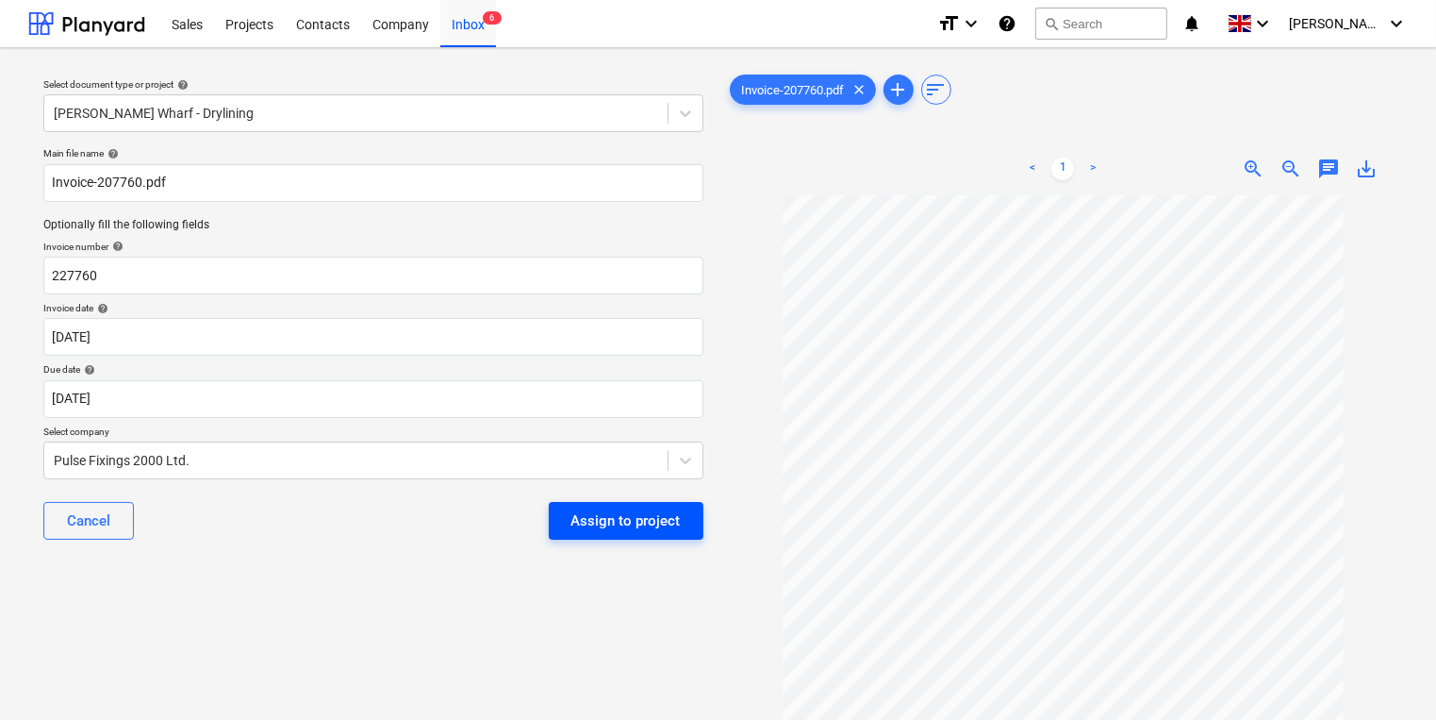
click at [590, 523] on div "Assign to project" at bounding box center [625, 520] width 109 height 25
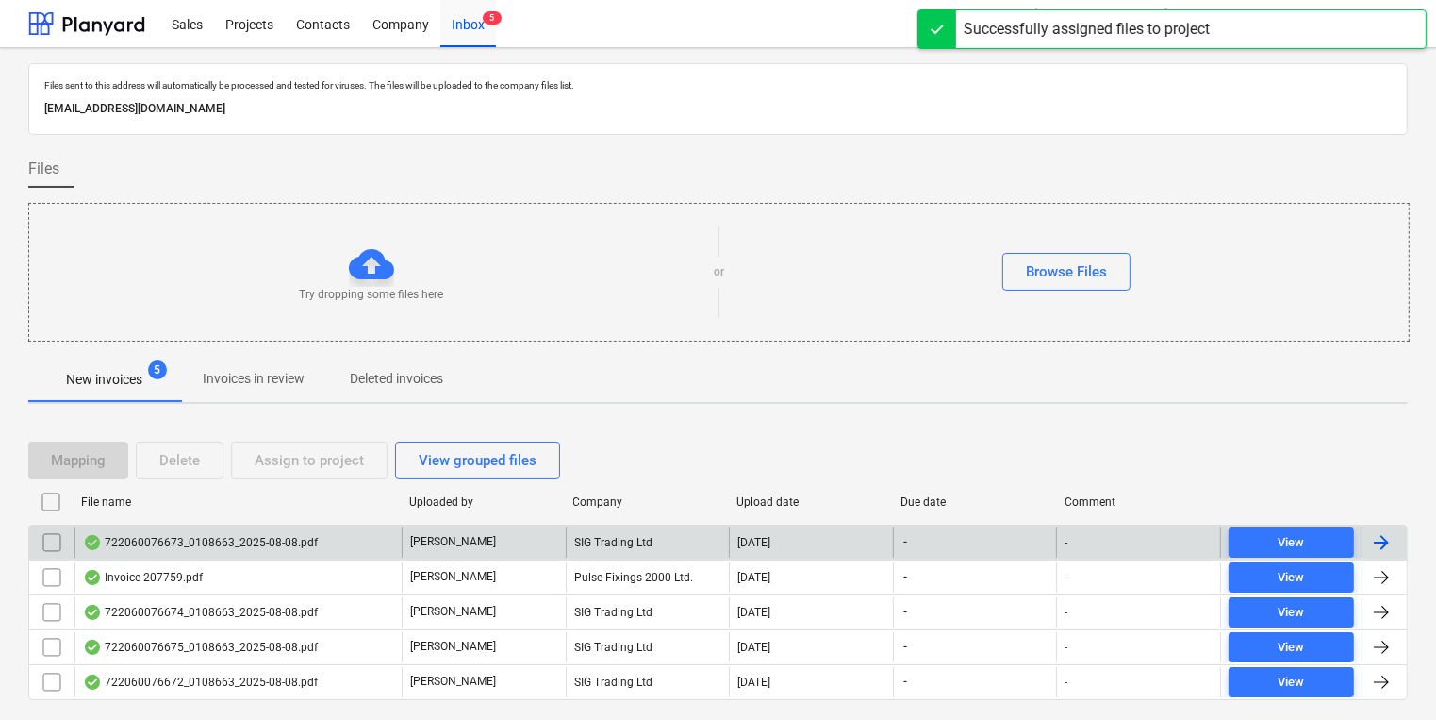
click at [218, 540] on div "722060076673_0108663_2025-08-08.pdf" at bounding box center [200, 542] width 235 height 15
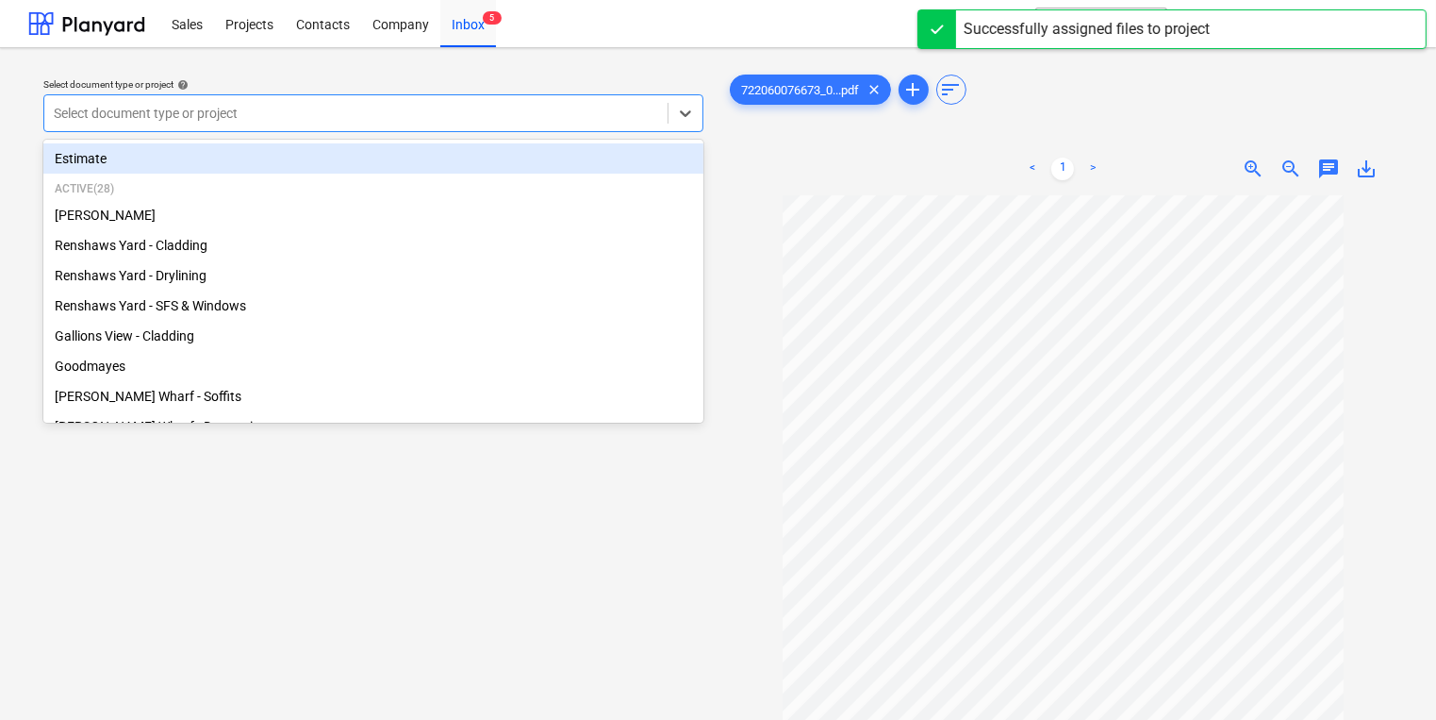
click at [339, 123] on div at bounding box center [356, 113] width 605 height 19
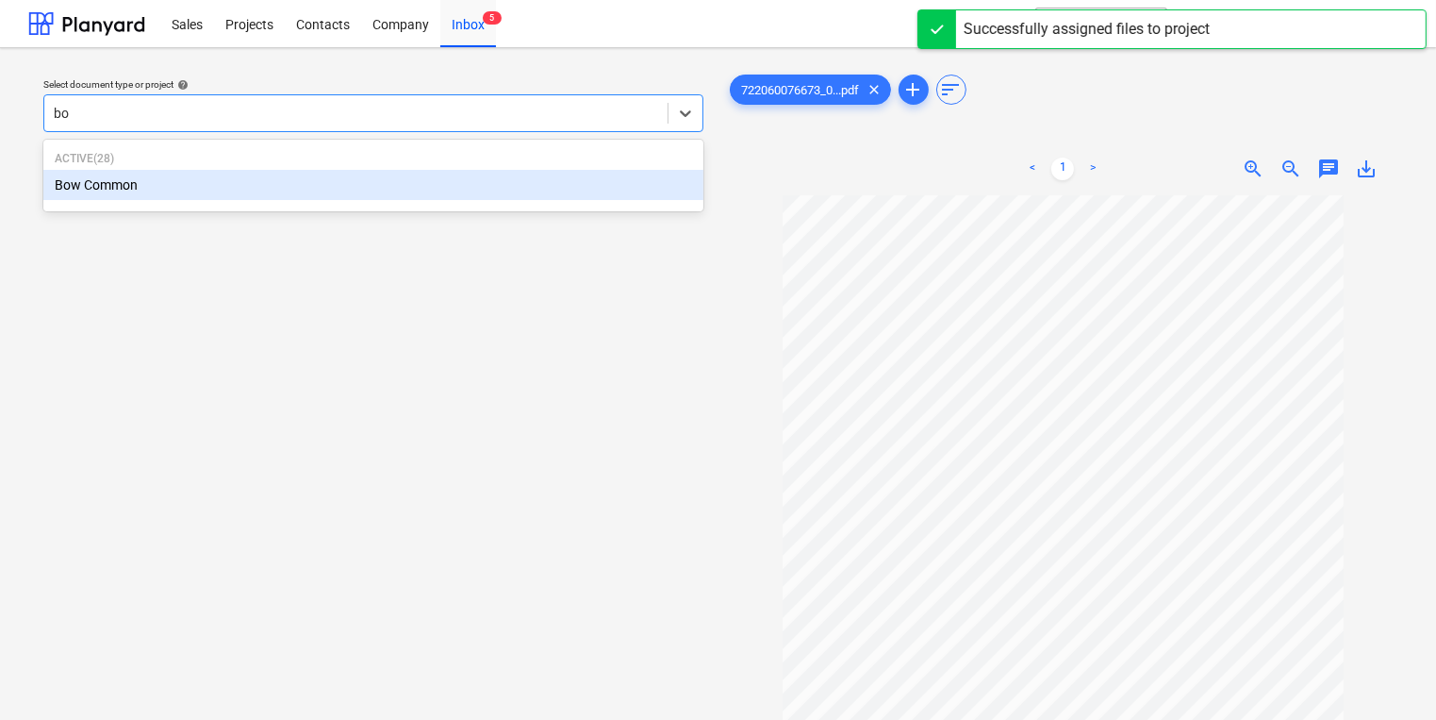
type input "bow"
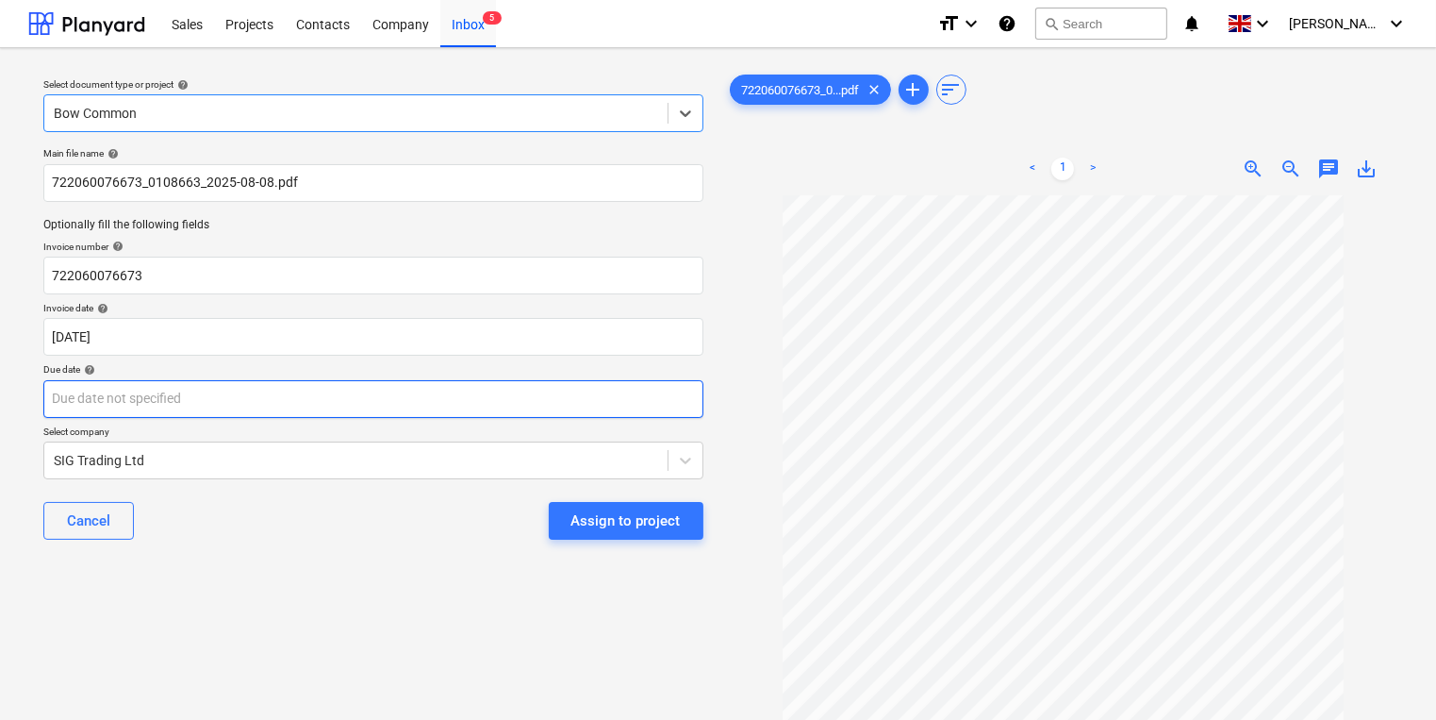
click at [362, 392] on body "Sales Projects Contacts Company Inbox 5 format_size keyboard_arrow_down help se…" at bounding box center [718, 360] width 1436 height 720
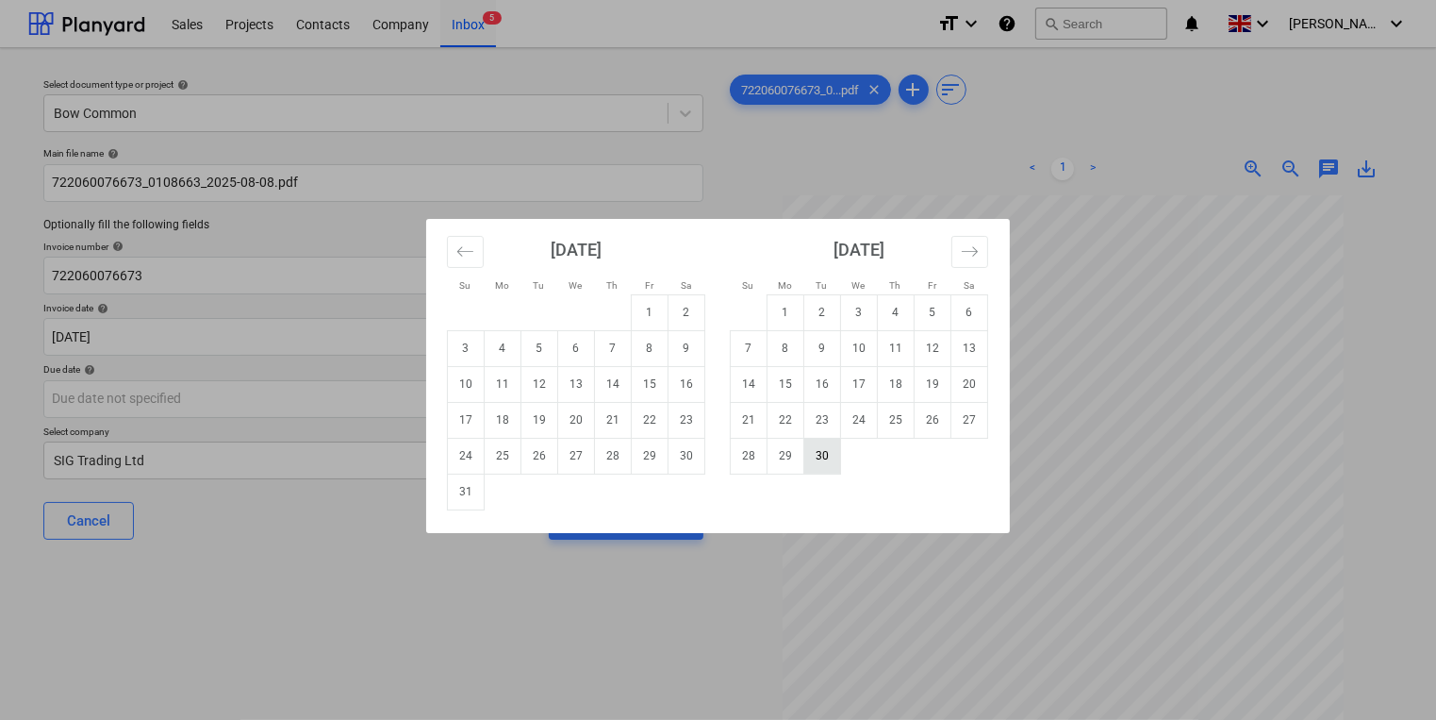
click at [819, 456] on td "30" at bounding box center [822, 456] width 37 height 36
type input "[DATE]"
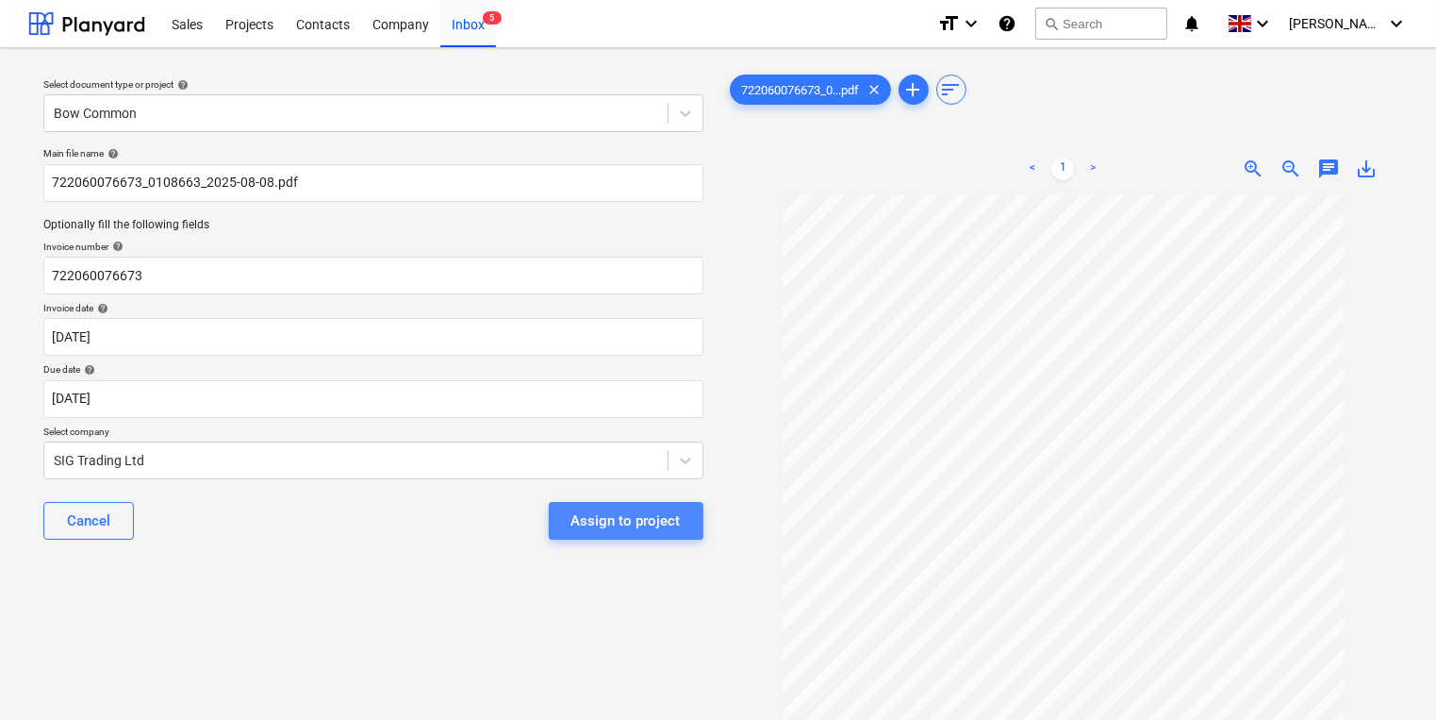
click at [653, 518] on div "Assign to project" at bounding box center [625, 520] width 109 height 25
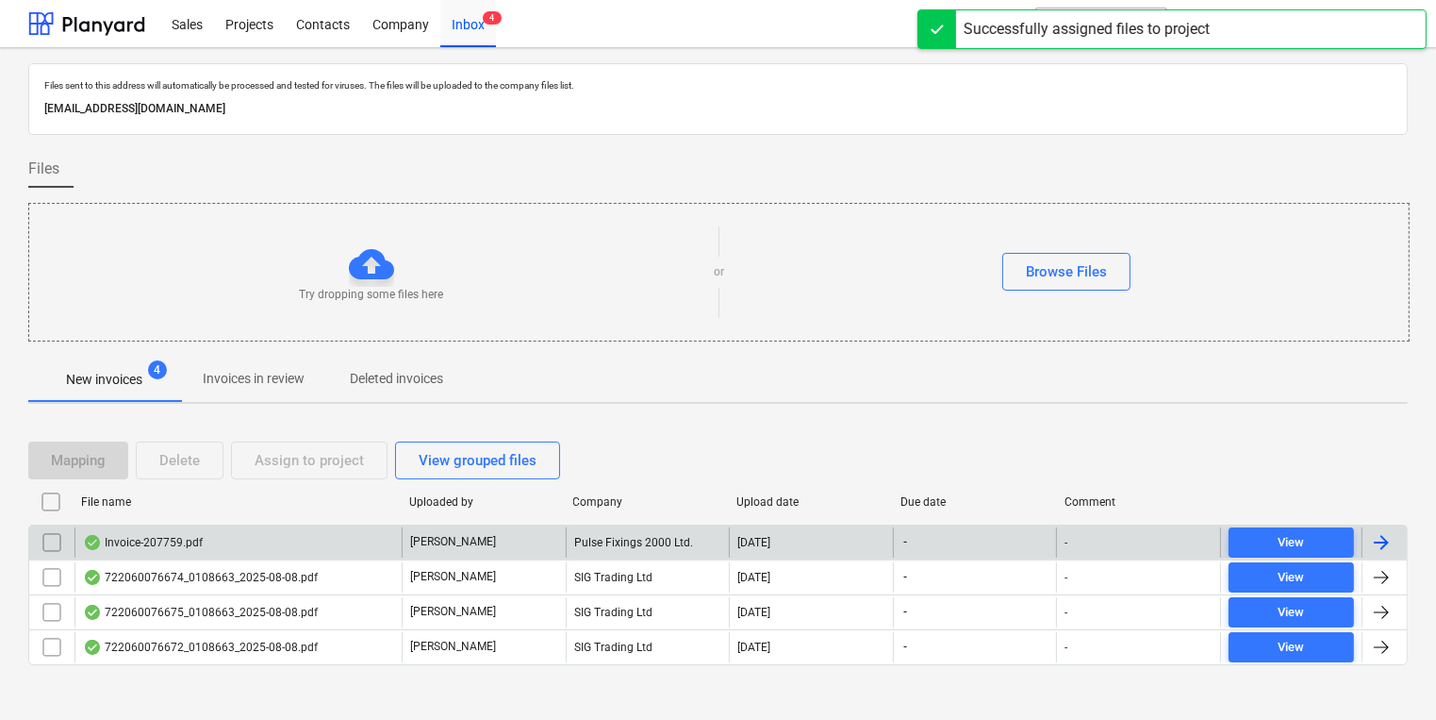
click at [202, 540] on div "Invoice-207759.pdf" at bounding box center [238, 542] width 327 height 30
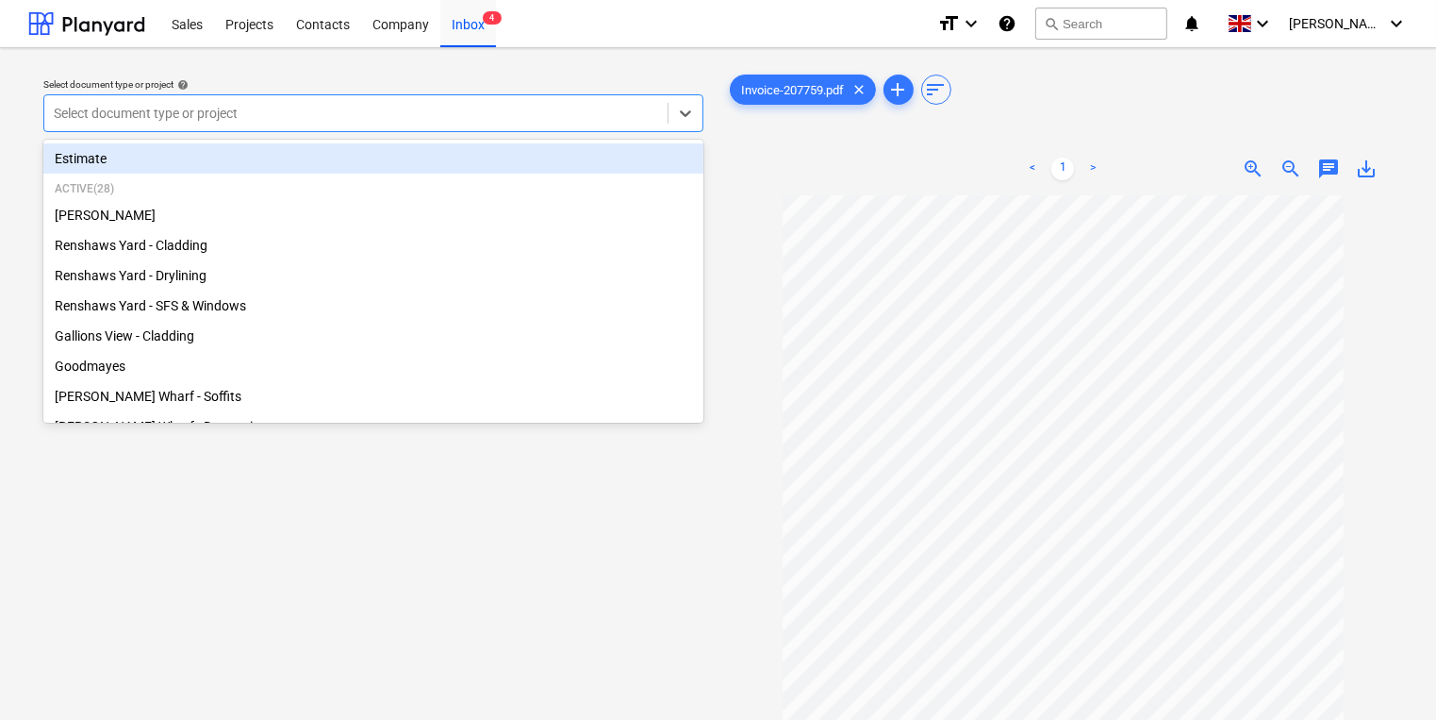
click at [379, 109] on div at bounding box center [356, 113] width 605 height 19
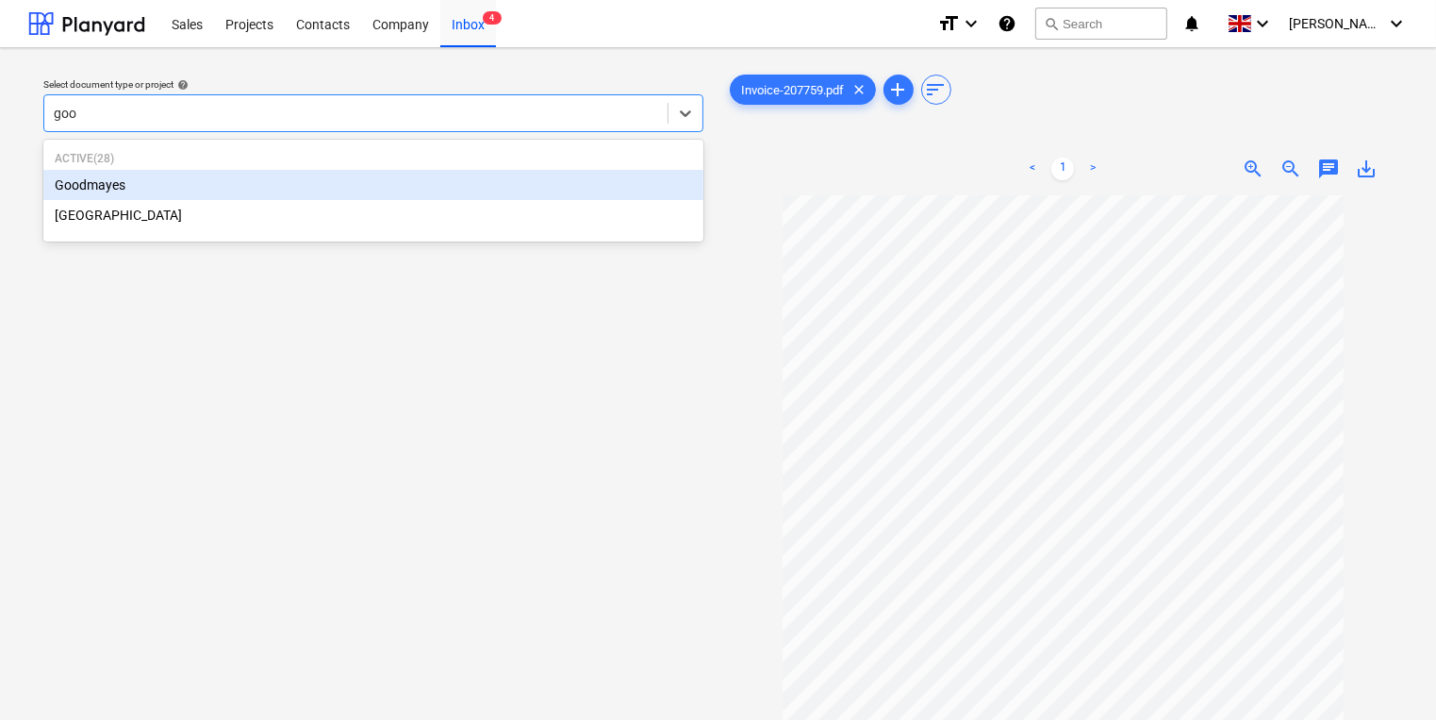
type input "good"
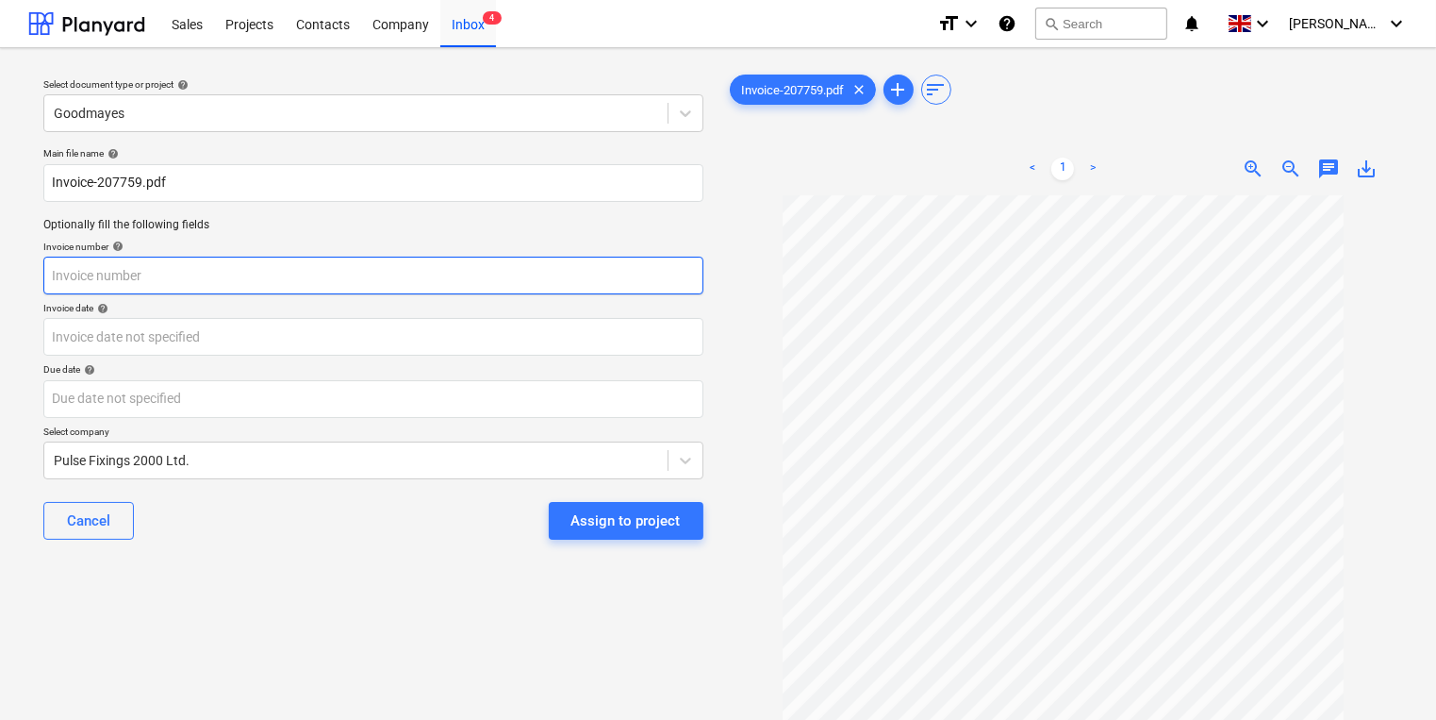
click at [479, 273] on input "text" at bounding box center [373, 276] width 660 height 38
click at [342, 279] on input "text" at bounding box center [373, 276] width 660 height 38
type input "227759"
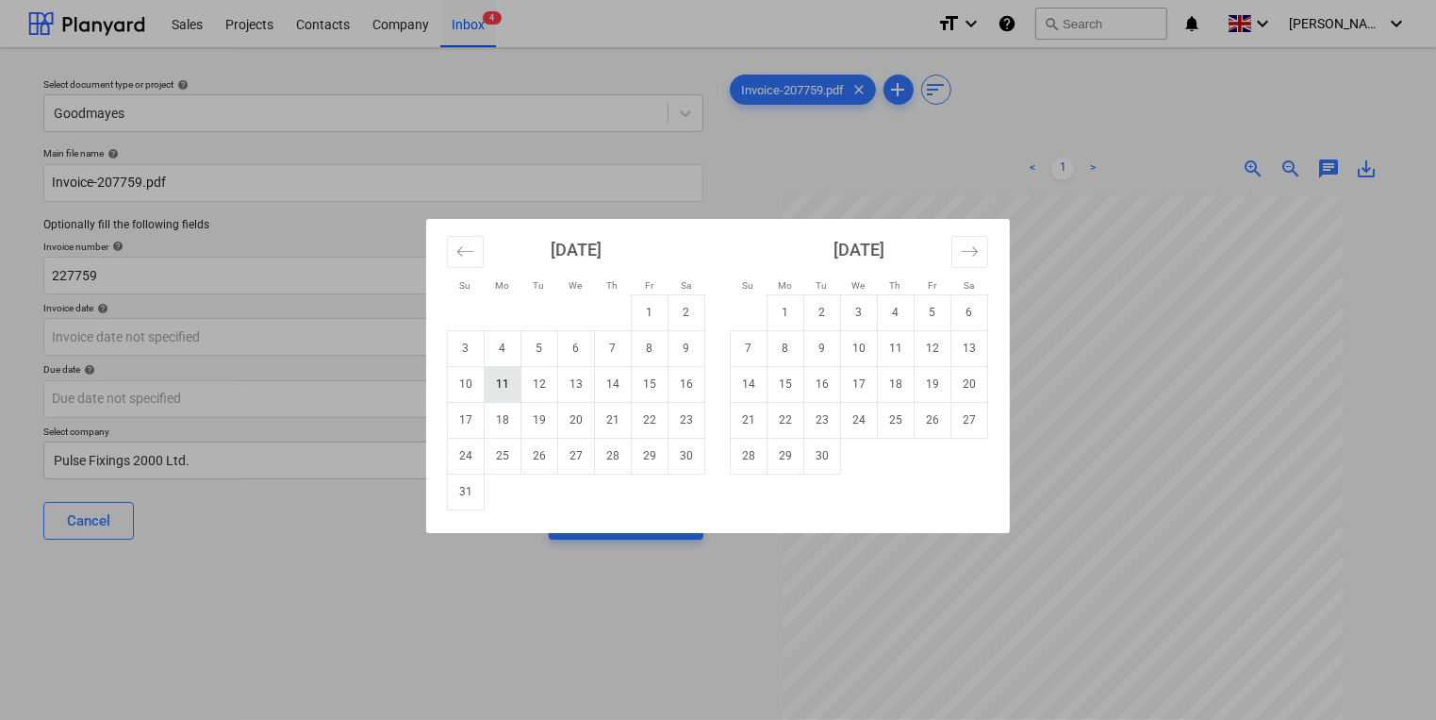
click at [505, 381] on td "11" at bounding box center [503, 384] width 37 height 36
type input "[DATE]"
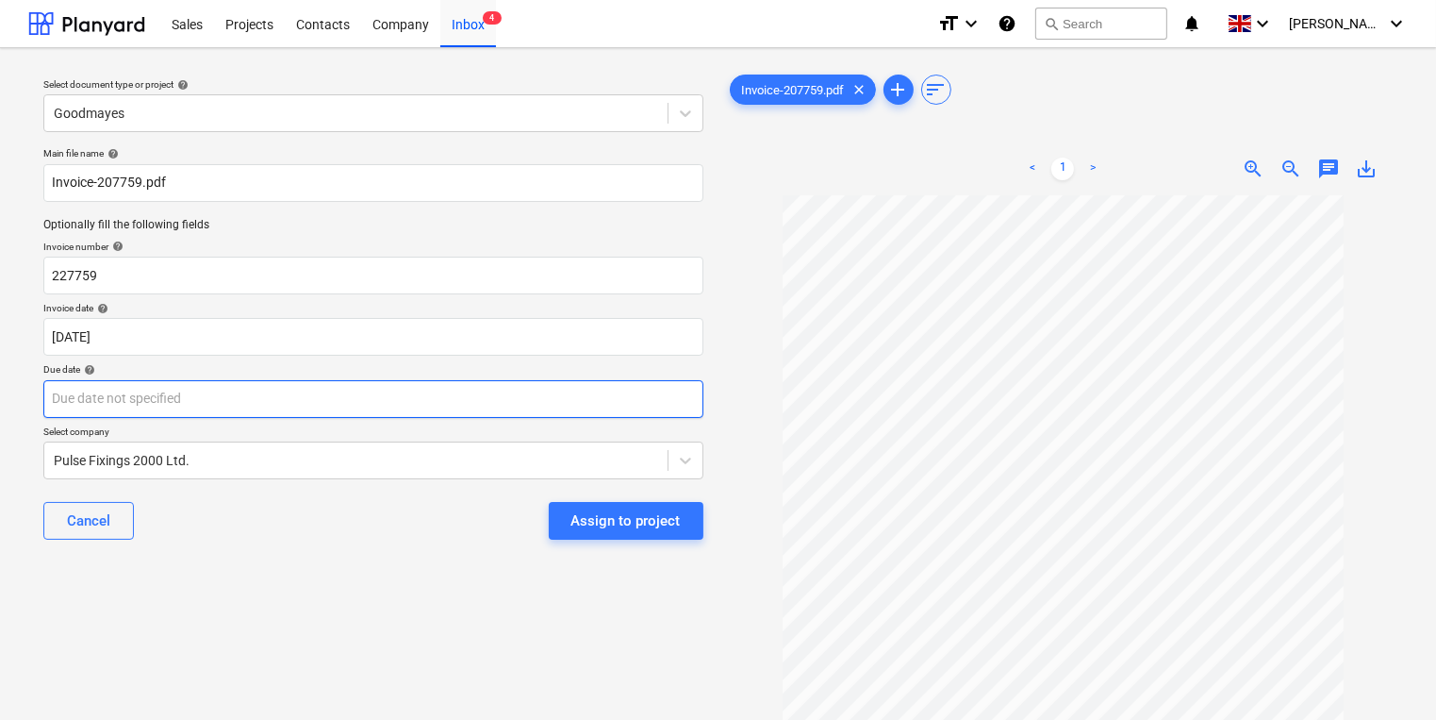
click at [391, 402] on body "Sales Projects Contacts Company Inbox 4 format_size keyboard_arrow_down help se…" at bounding box center [718, 360] width 1436 height 720
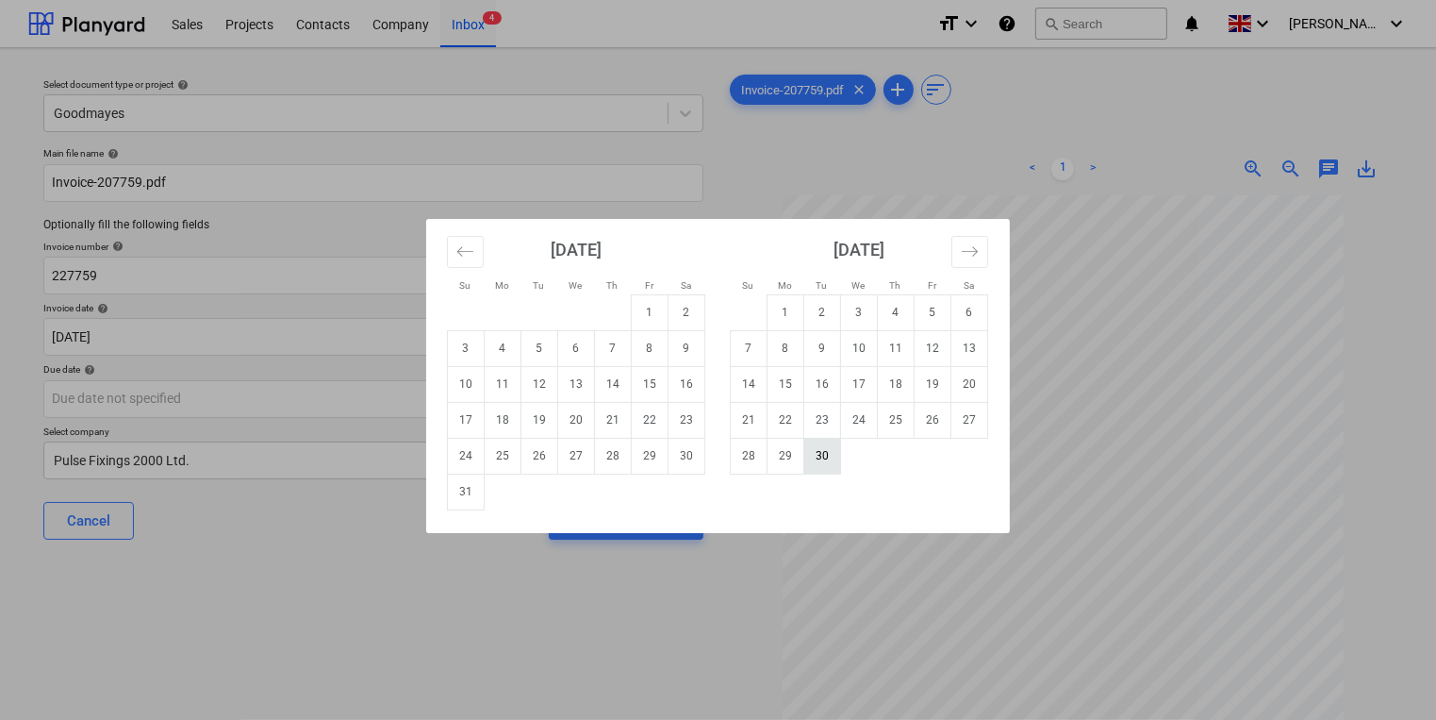
click at [819, 449] on td "30" at bounding box center [822, 456] width 37 height 36
type input "[DATE]"
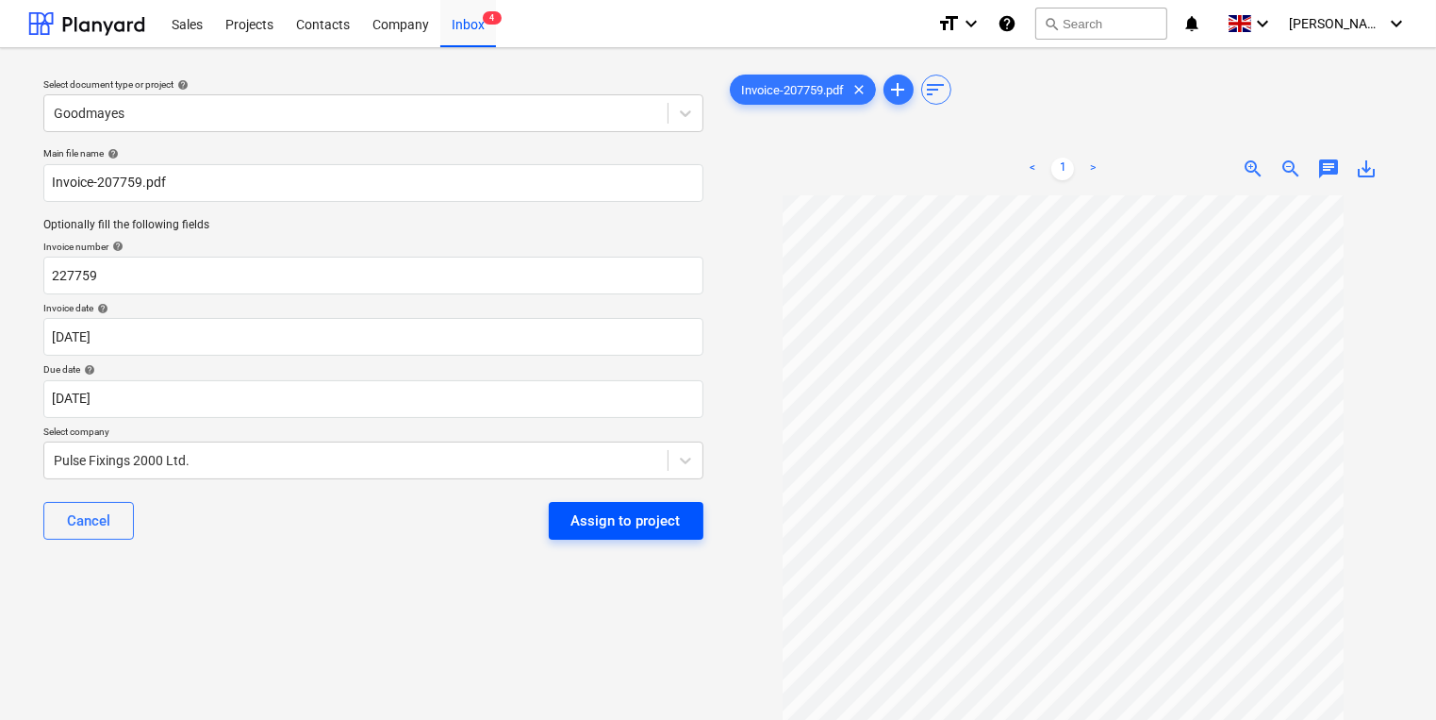
click at [604, 519] on div "Assign to project" at bounding box center [625, 520] width 109 height 25
